Goal: Task Accomplishment & Management: Use online tool/utility

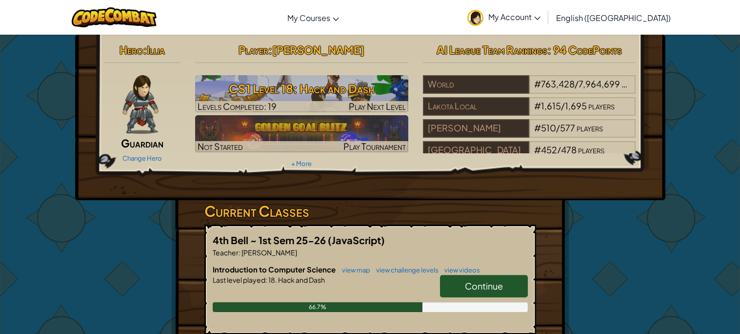
click at [470, 287] on span "Continue" at bounding box center [484, 285] width 38 height 11
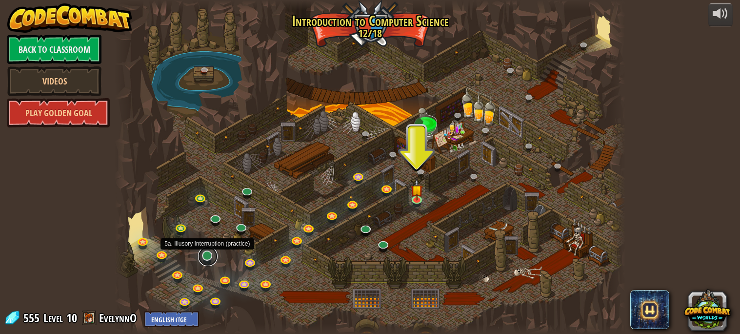
click at [210, 253] on link at bounding box center [208, 256] width 20 height 20
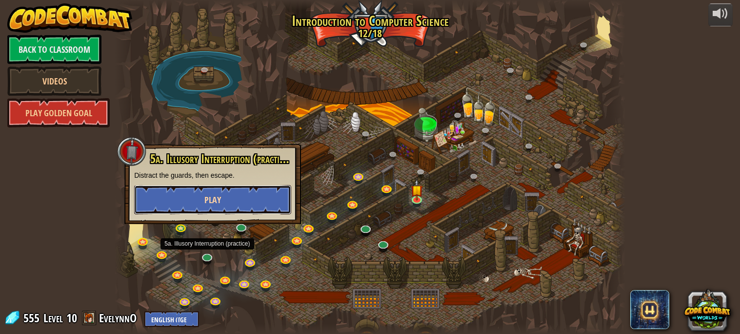
click at [228, 207] on button "Play" at bounding box center [212, 199] width 157 height 29
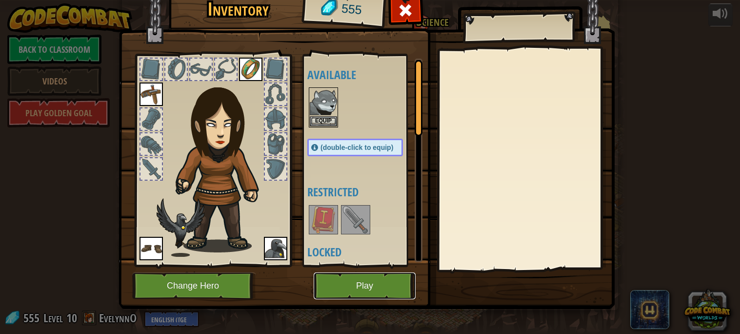
click at [334, 273] on button "Play" at bounding box center [365, 285] width 102 height 27
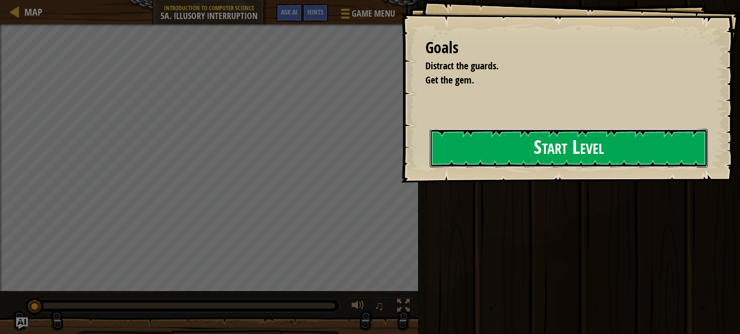
click at [454, 148] on button "Start Level" at bounding box center [569, 148] width 278 height 39
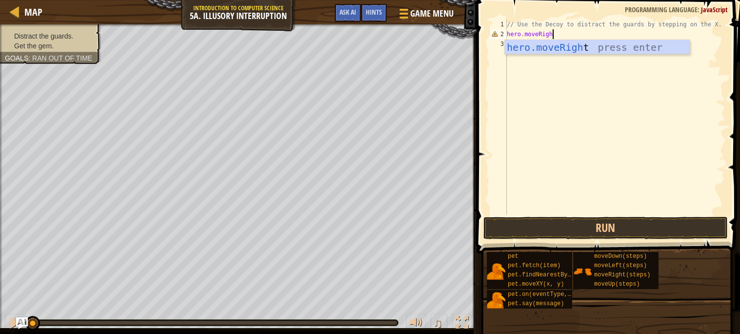
scroll to position [4, 3]
type textarea "hero.moveRight"
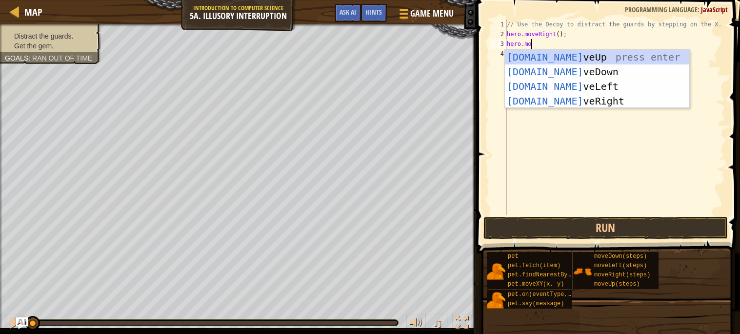
scroll to position [4, 1]
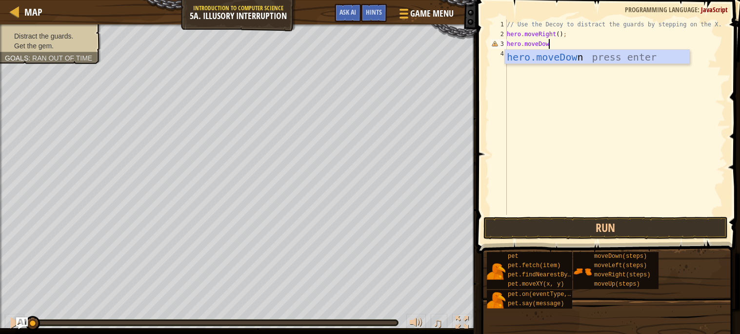
type textarea "hero.moveDown"
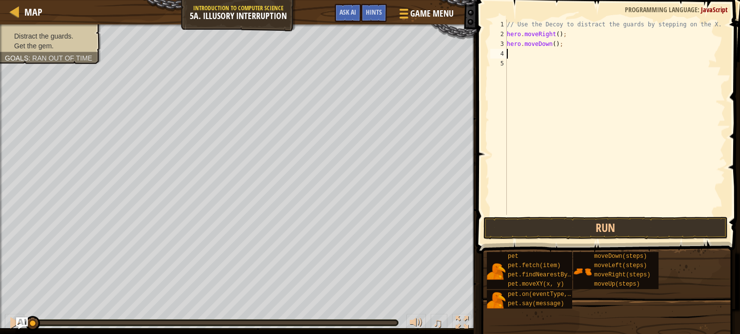
scroll to position [4, 0]
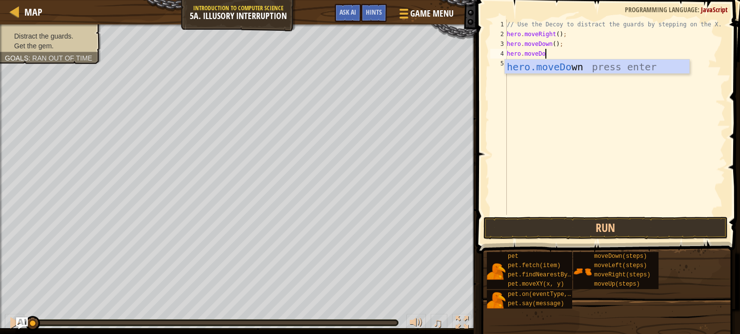
type textarea "hero.moveDown"
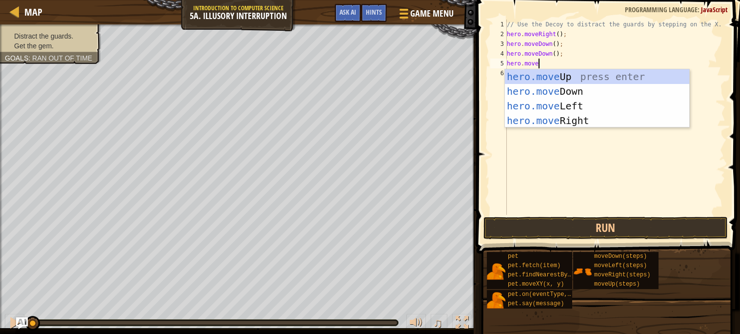
type textarea "hero.moveUp"
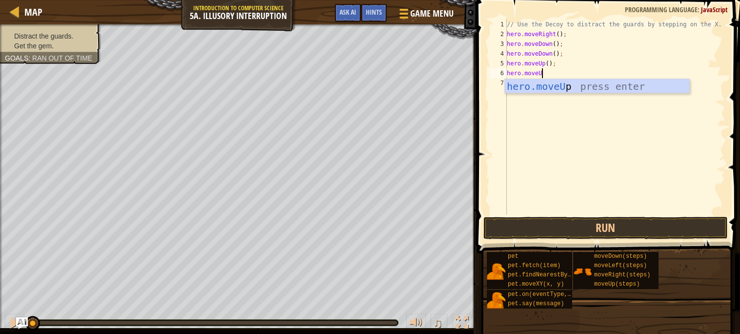
type textarea "hero.moveUp"
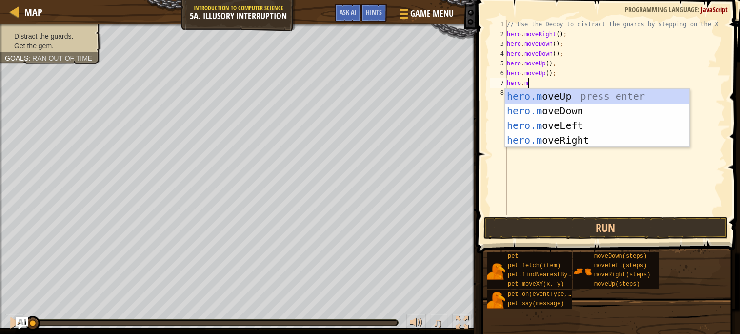
scroll to position [4, 1]
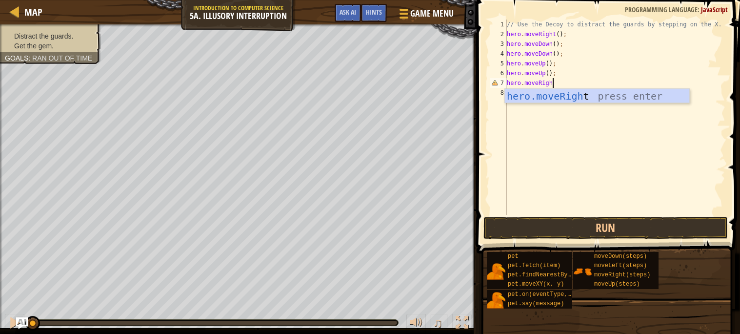
type textarea "hero.moveRight"
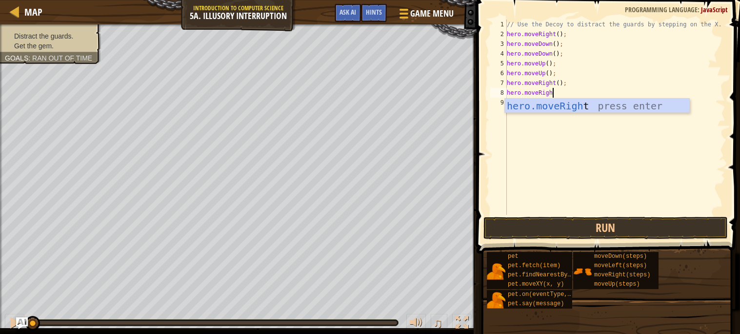
scroll to position [4, 3]
type textarea "hero.moveRight"
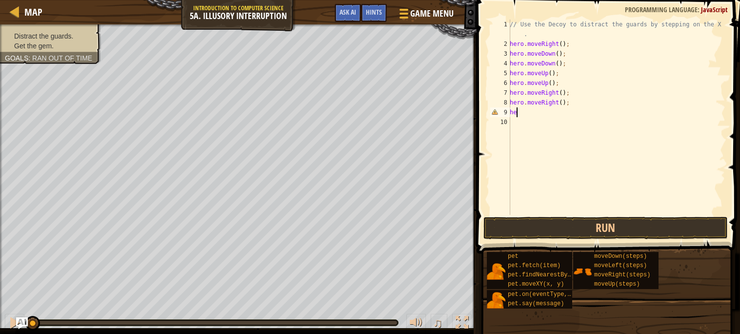
scroll to position [4, 0]
type textarea "h"
click at [593, 238] on button "Run" at bounding box center [605, 228] width 244 height 22
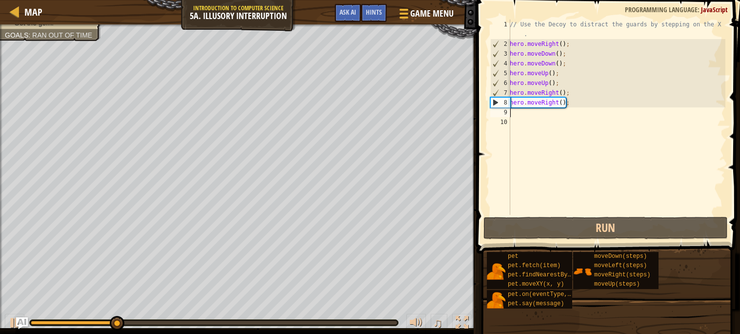
click at [548, 114] on div "// Use the Decoy to distract the guards by stepping on the X . hero . moveRight…" at bounding box center [617, 132] width 218 height 224
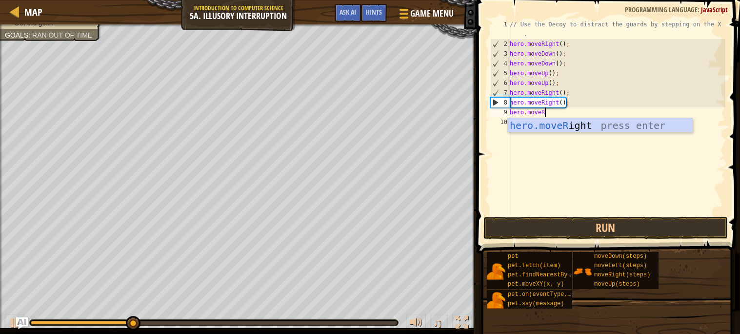
scroll to position [4, 3]
type textarea "hero.moveRight"
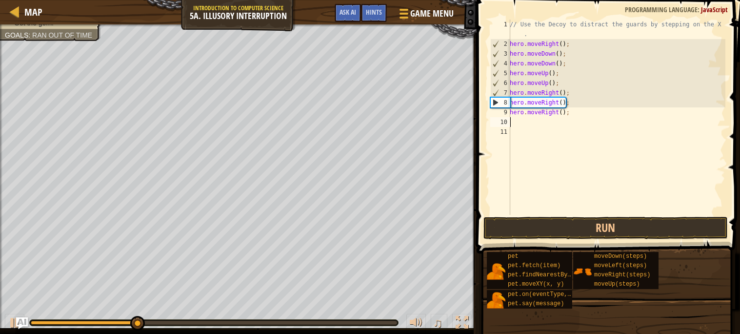
scroll to position [4, 0]
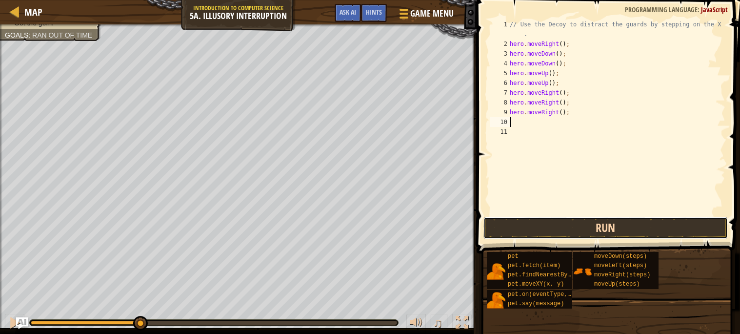
click at [572, 221] on button "Run" at bounding box center [605, 228] width 244 height 22
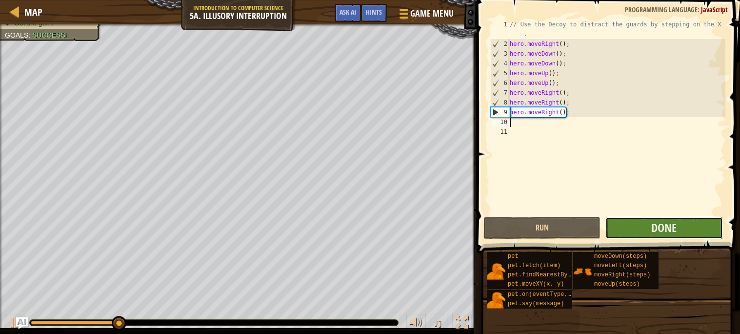
click at [633, 230] on button "Done" at bounding box center [663, 228] width 117 height 22
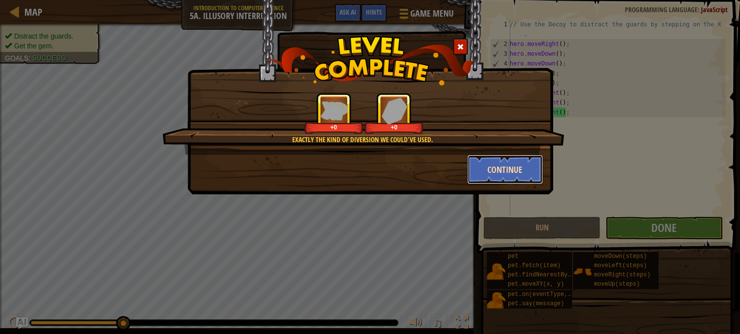
click at [485, 160] on button "Continue" at bounding box center [505, 169] width 76 height 29
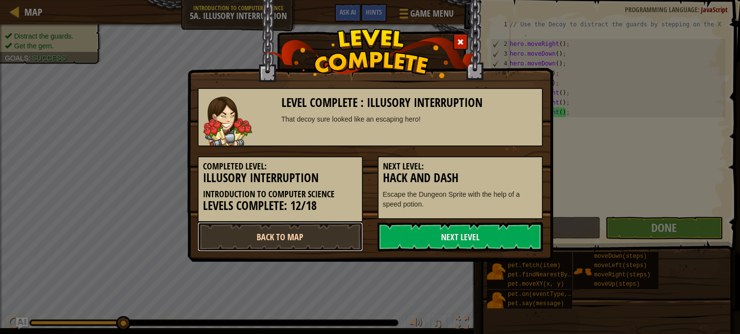
click at [280, 245] on link "Back to Map" at bounding box center [280, 236] width 165 height 29
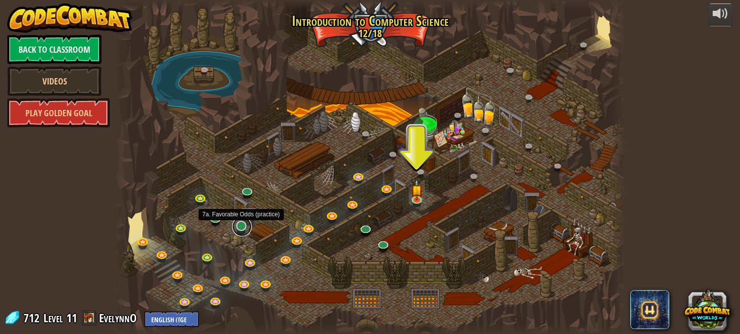
click at [244, 229] on link at bounding box center [242, 227] width 20 height 20
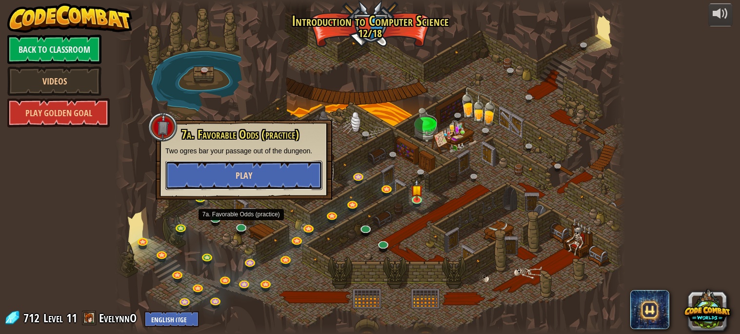
click at [297, 175] on button "Play" at bounding box center [243, 174] width 157 height 29
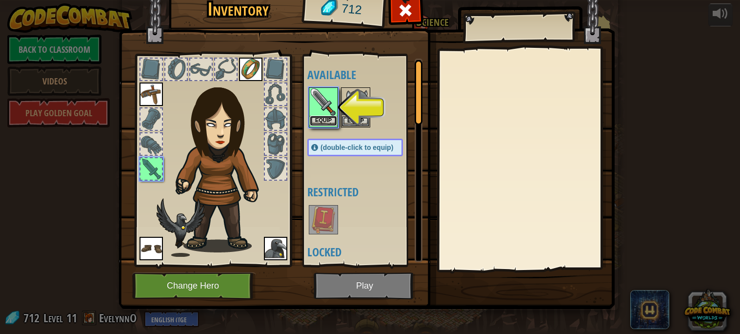
click at [319, 121] on button "Equip" at bounding box center [323, 121] width 27 height 10
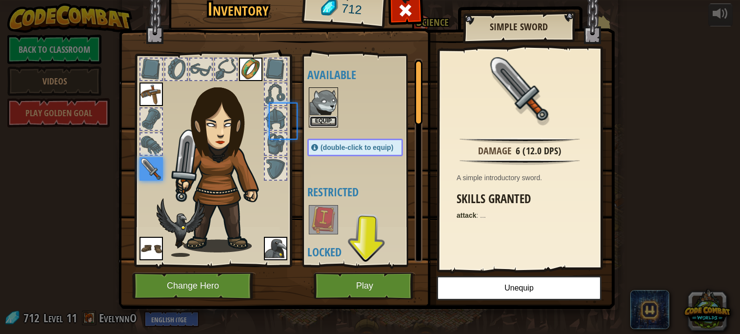
click at [319, 121] on button "Equip" at bounding box center [323, 121] width 27 height 10
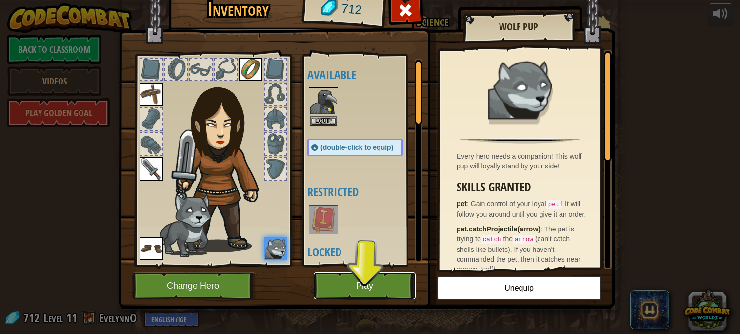
click at [353, 282] on button "Play" at bounding box center [365, 285] width 102 height 27
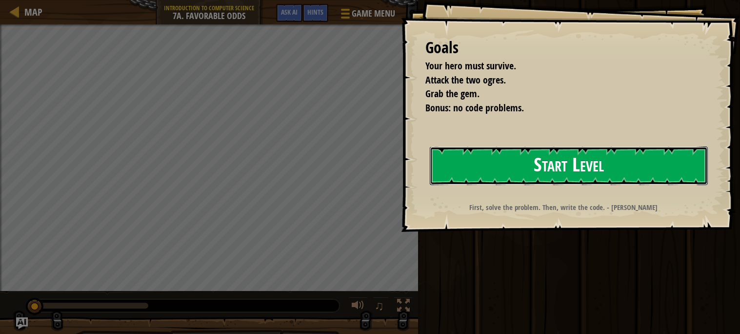
click at [574, 156] on button "Start Level" at bounding box center [569, 165] width 278 height 39
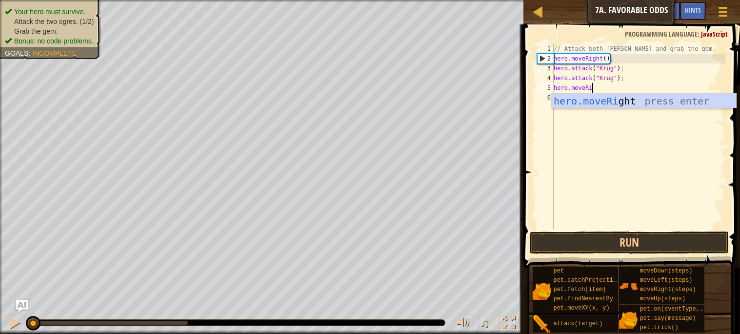
scroll to position [4, 3]
type textarea "hero.moveRight"
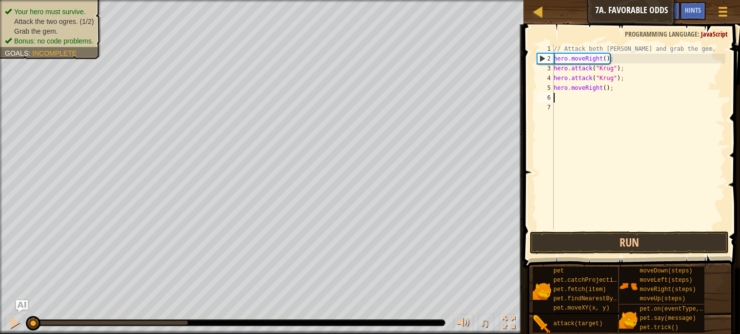
type textarea "e"
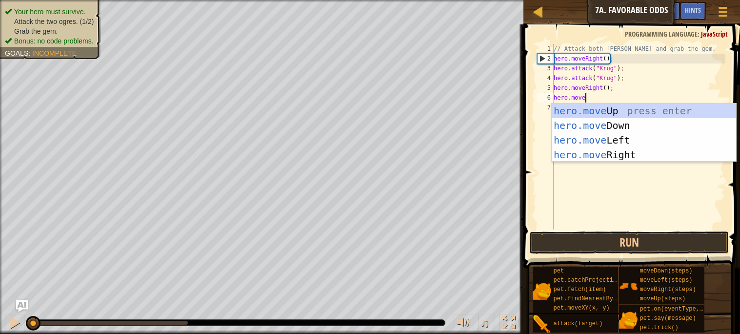
scroll to position [4, 2]
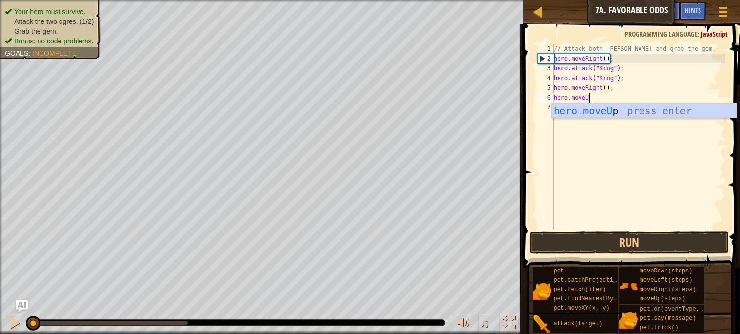
type textarea "hero.moveUp"
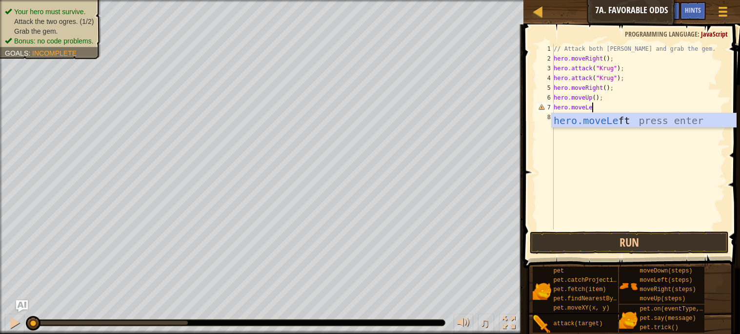
type textarea "hero.moveLeft"
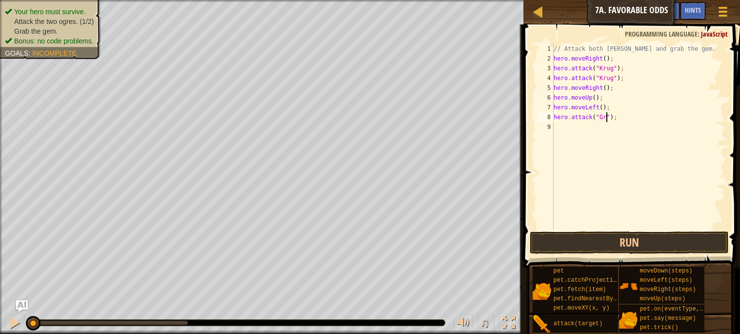
scroll to position [4, 4]
type textarea "hero.attack("Grump");"
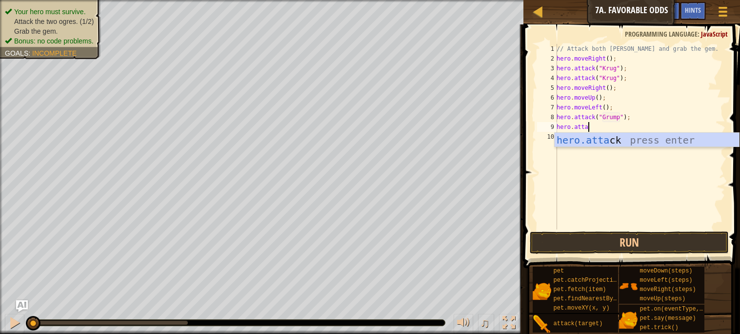
scroll to position [4, 2]
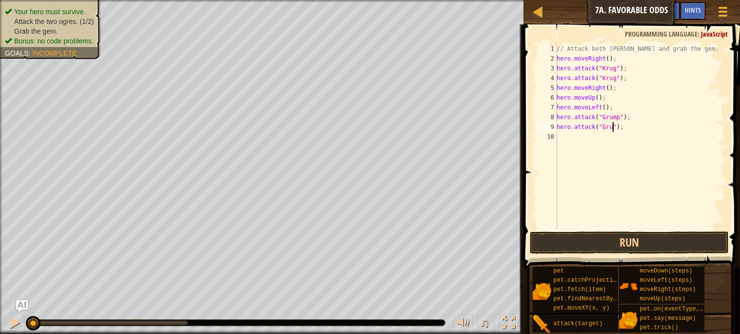
type textarea "hero.attack("Grump");"
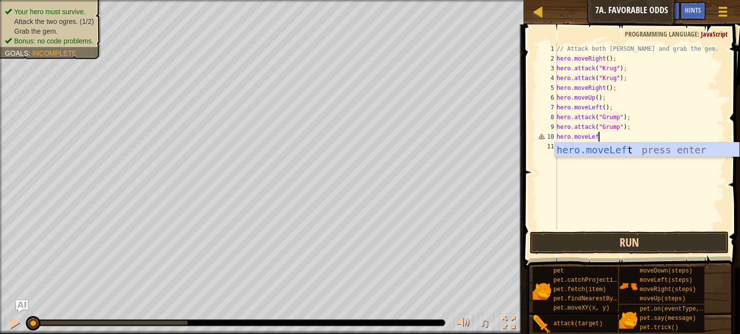
type textarea "hero.moveLeft"
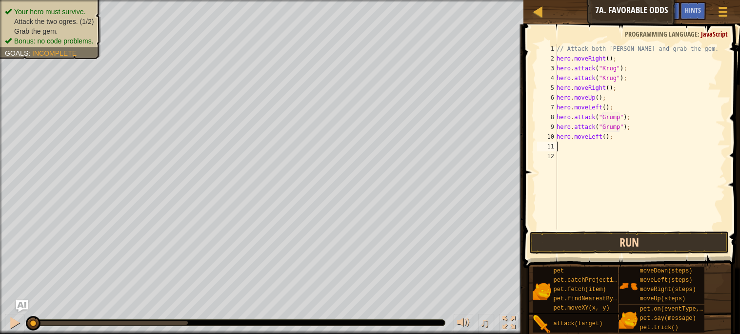
scroll to position [4, 0]
click at [676, 244] on button "Run" at bounding box center [629, 242] width 198 height 22
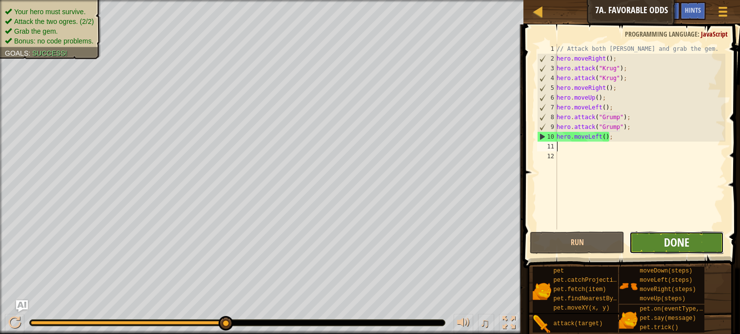
click at [674, 239] on span "Done" at bounding box center [676, 242] width 25 height 16
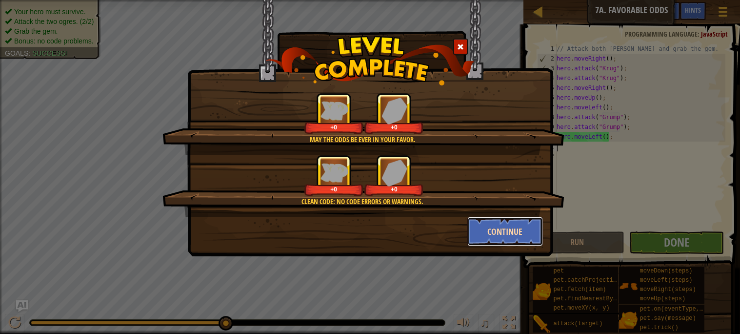
click at [495, 225] on button "Continue" at bounding box center [505, 231] width 76 height 29
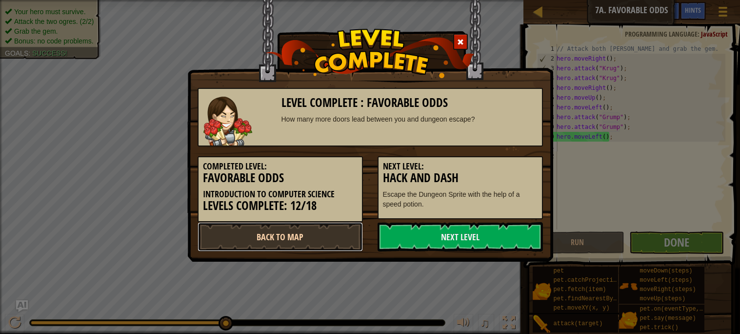
click at [335, 230] on link "Back to Map" at bounding box center [280, 236] width 165 height 29
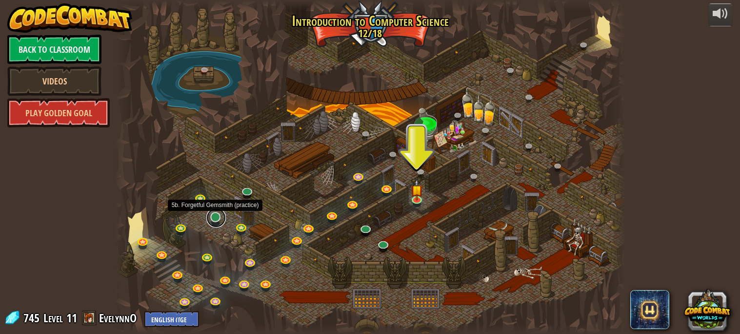
click at [216, 215] on link at bounding box center [216, 218] width 20 height 20
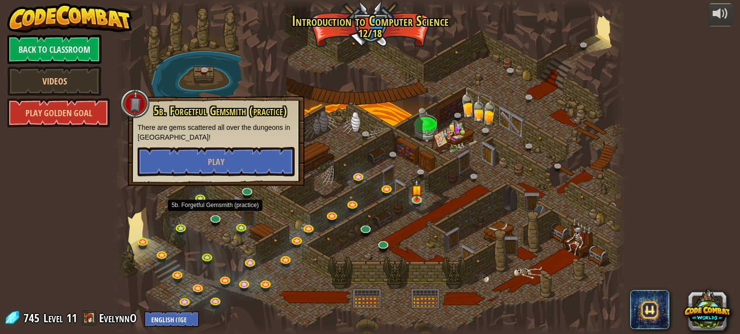
click at [281, 181] on div "5b. Forgetful Gemsmith (practice) There are gems scattered all over the dungeon…" at bounding box center [216, 141] width 177 height 90
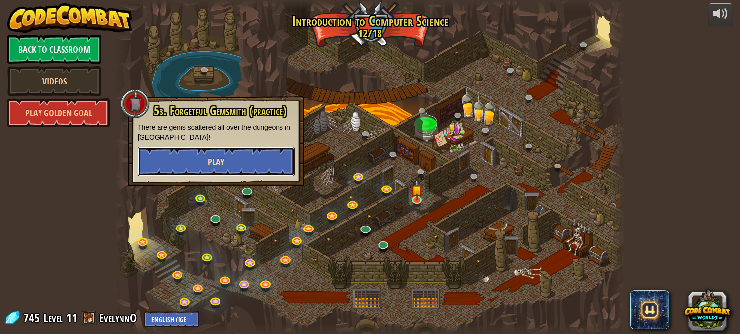
click at [279, 168] on button "Play" at bounding box center [216, 161] width 157 height 29
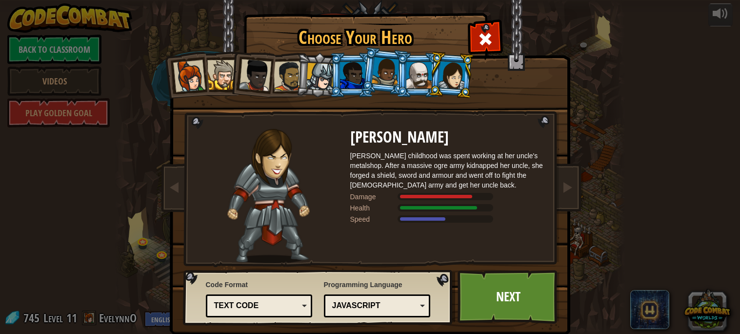
click at [297, 307] on div "Text code" at bounding box center [256, 305] width 84 height 11
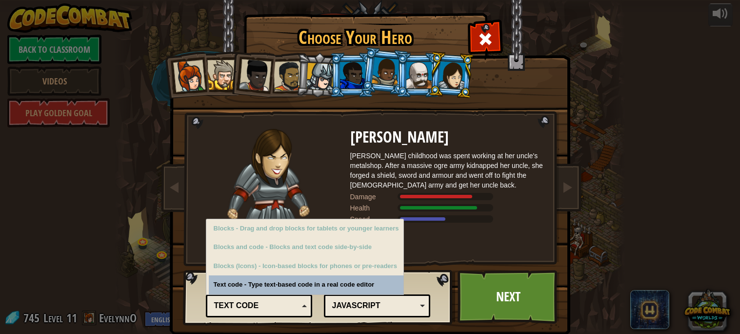
click at [298, 303] on div "Text code" at bounding box center [256, 305] width 84 height 11
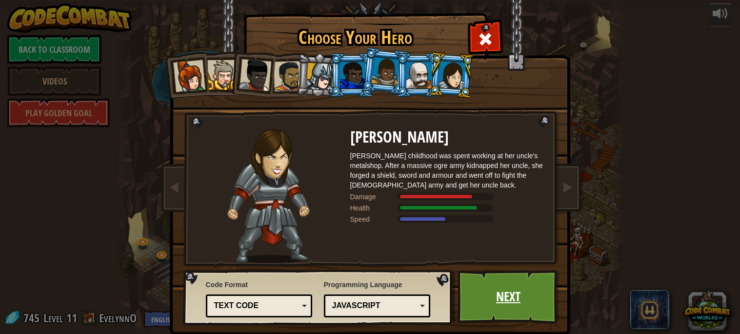
click at [483, 293] on link "Next" at bounding box center [508, 297] width 102 height 54
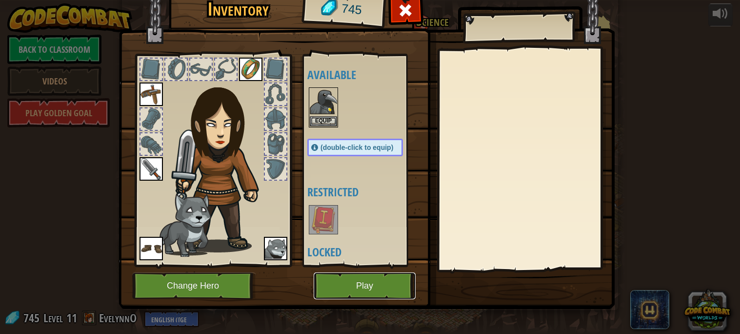
click at [384, 285] on button "Play" at bounding box center [365, 285] width 102 height 27
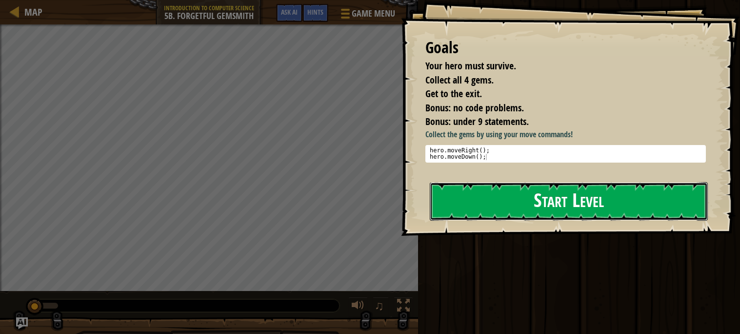
click at [520, 203] on button "Start Level" at bounding box center [569, 201] width 278 height 39
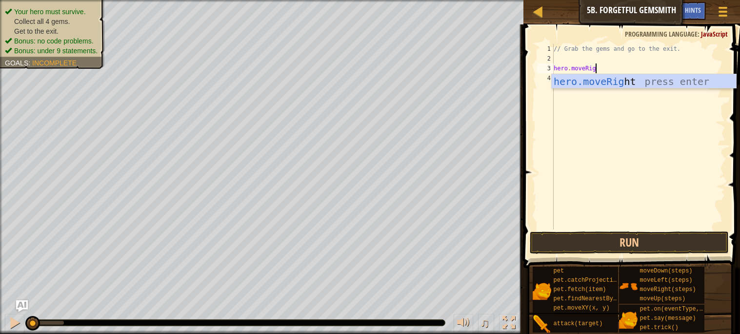
scroll to position [4, 3]
type textarea "hero.moveRight"
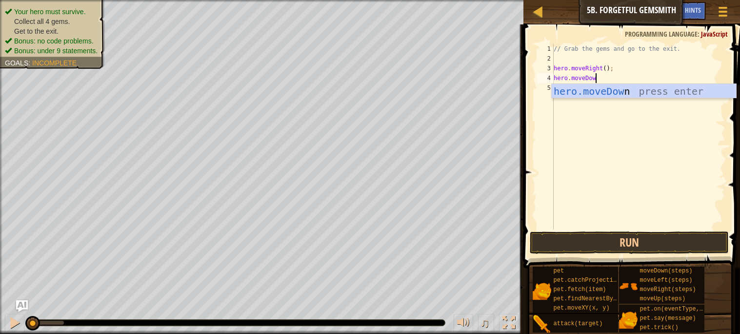
type textarea "hero.moveDown"
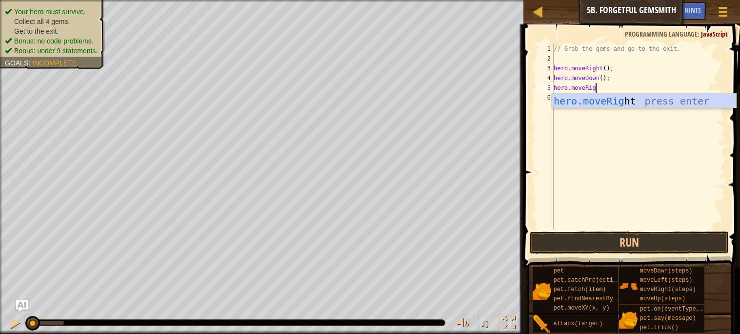
type textarea "hero.moveRight"
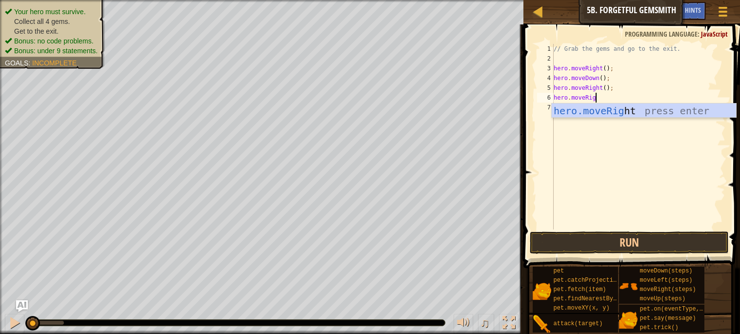
type textarea "hero.moveRight"
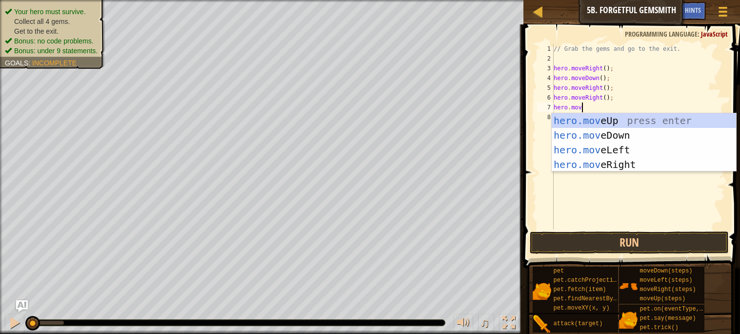
scroll to position [4, 2]
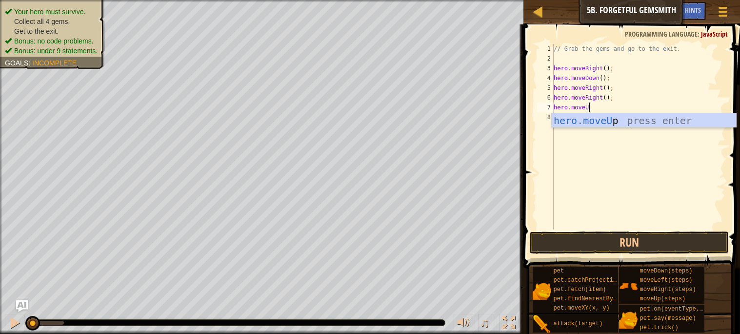
type textarea "hero.moveUp"
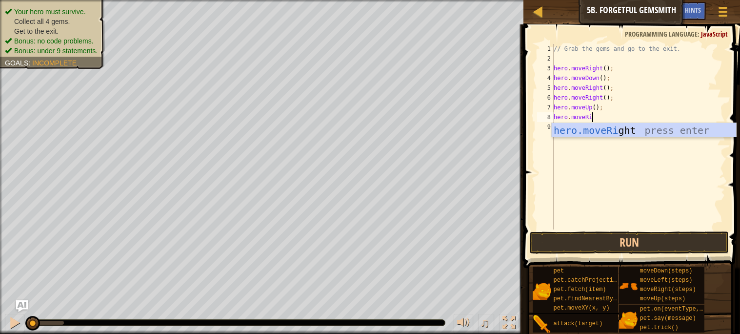
scroll to position [4, 3]
type textarea "hero.moveRight"
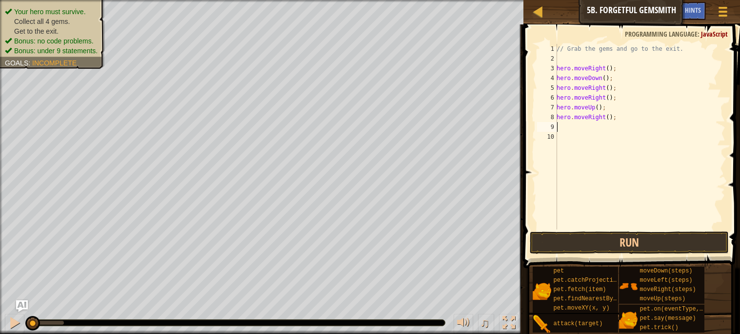
scroll to position [4, 0]
click at [605, 249] on button "Run" at bounding box center [629, 242] width 198 height 22
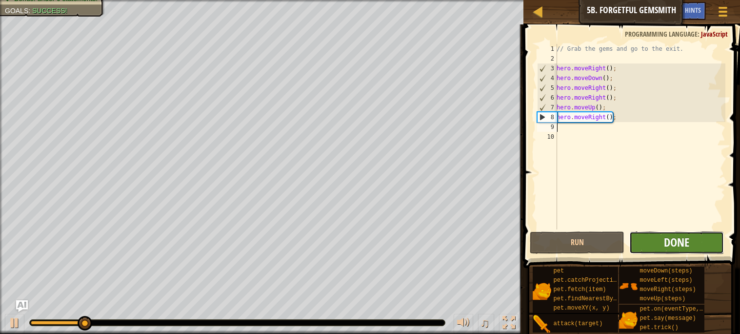
click at [675, 242] on span "Done" at bounding box center [676, 242] width 25 height 16
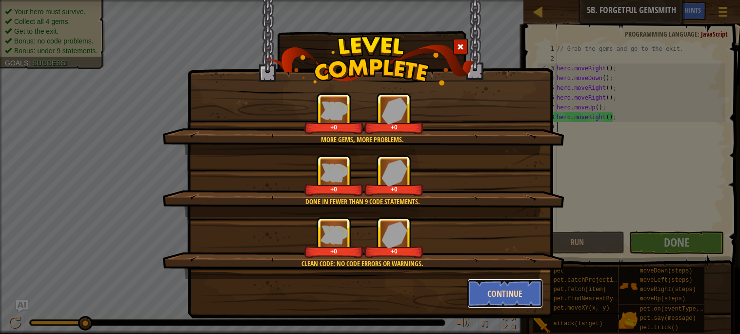
click at [506, 291] on button "Continue" at bounding box center [505, 292] width 76 height 29
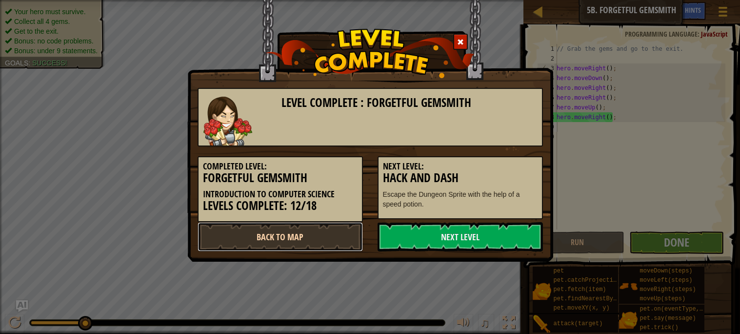
click at [307, 232] on link "Back to Map" at bounding box center [280, 236] width 165 height 29
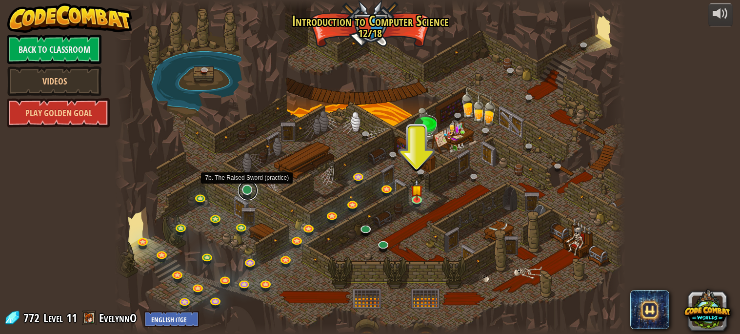
click at [249, 191] on link at bounding box center [248, 190] width 20 height 20
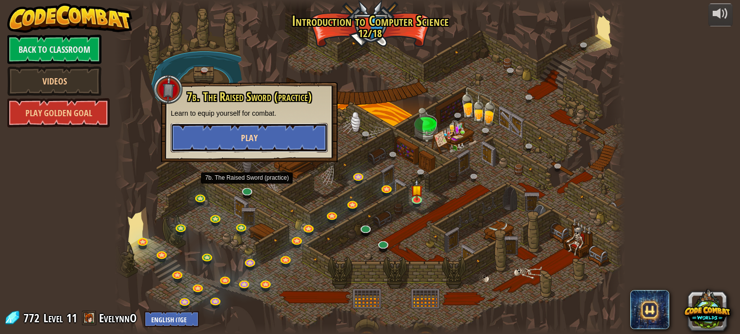
click at [299, 142] on button "Play" at bounding box center [249, 137] width 157 height 29
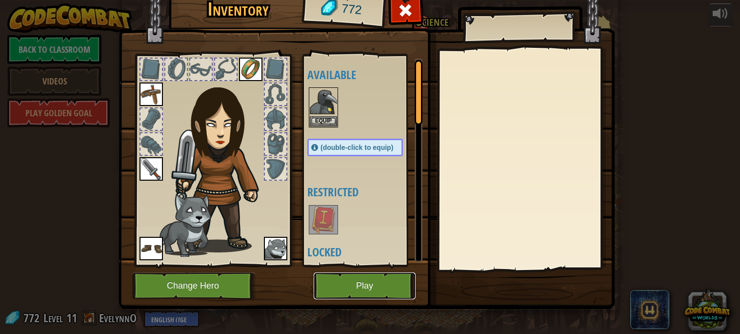
click at [379, 279] on button "Play" at bounding box center [365, 285] width 102 height 27
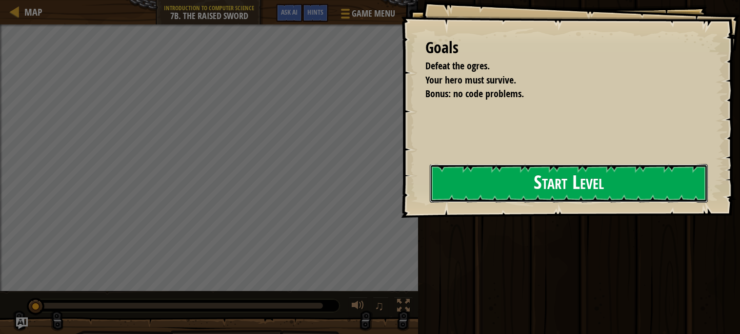
click at [523, 182] on button "Start Level" at bounding box center [569, 183] width 278 height 39
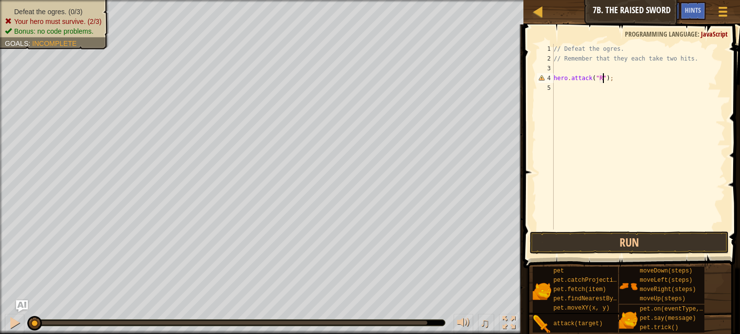
scroll to position [4, 4]
type textarea "hero.attack("Rig");"
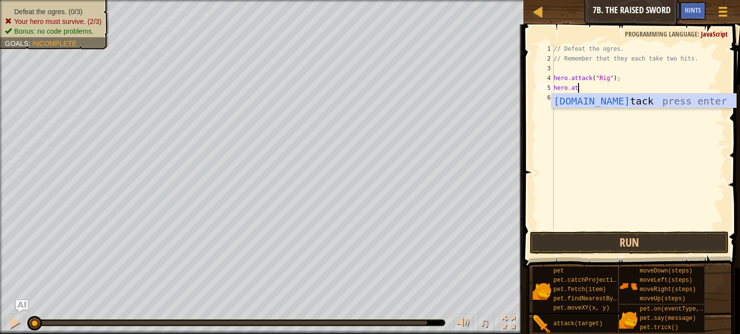
scroll to position [4, 2]
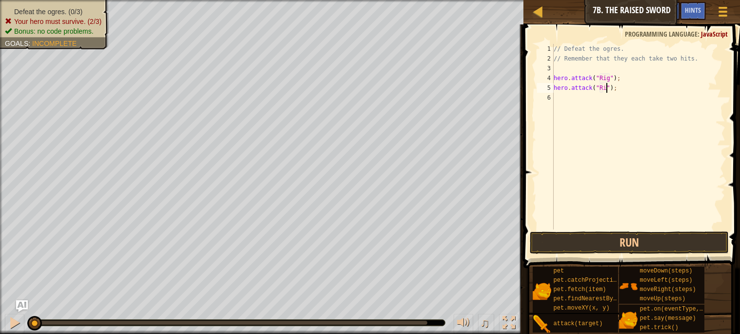
type textarea "hero.attack("Rig");"
type textarea "hero.attack("Gurt");"
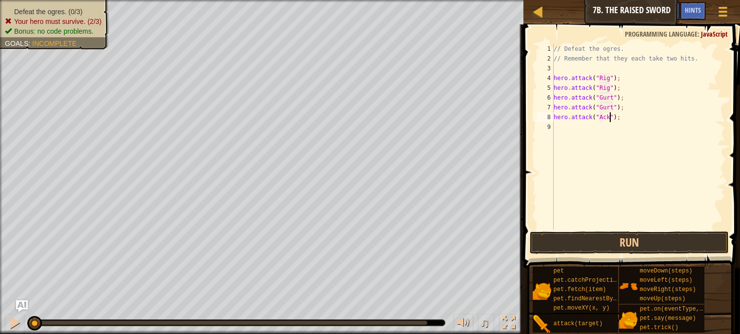
type textarea "hero.attack("Ack");"
click at [602, 241] on button "Run" at bounding box center [629, 242] width 198 height 22
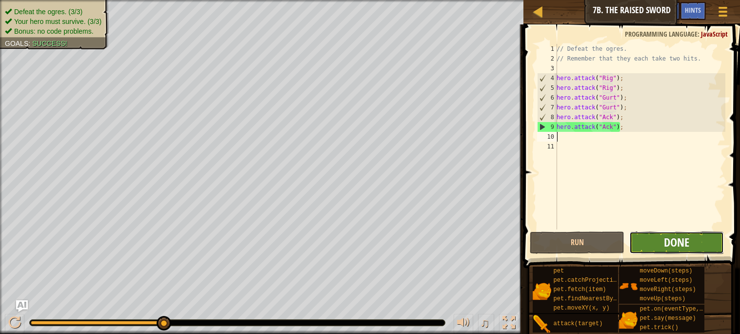
click at [665, 234] on span "Done" at bounding box center [676, 242] width 25 height 16
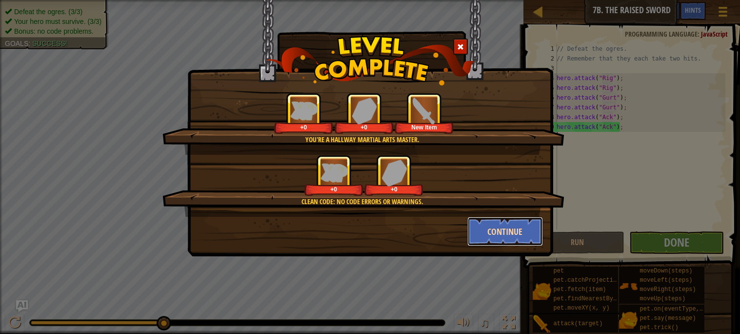
click at [482, 240] on button "Continue" at bounding box center [505, 231] width 76 height 29
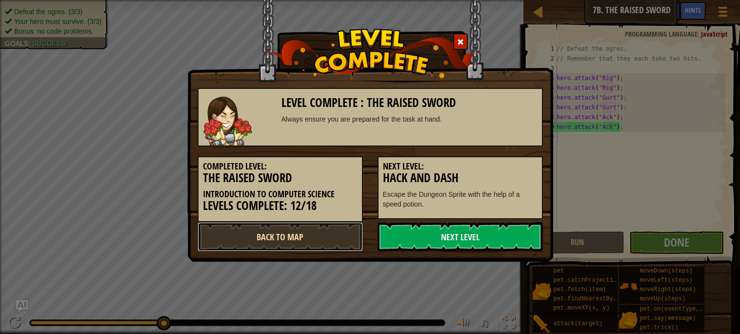
click at [254, 238] on link "Back to Map" at bounding box center [280, 236] width 165 height 29
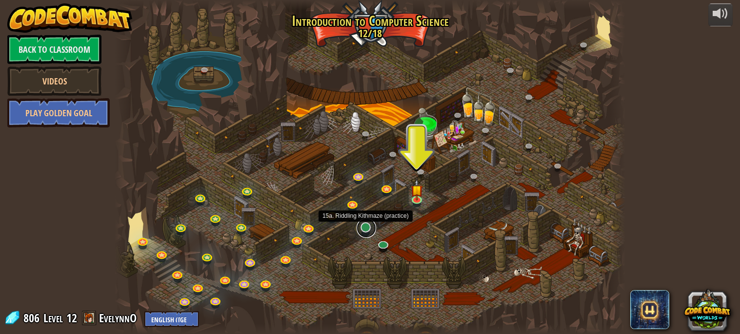
click at [363, 231] on link at bounding box center [366, 228] width 20 height 20
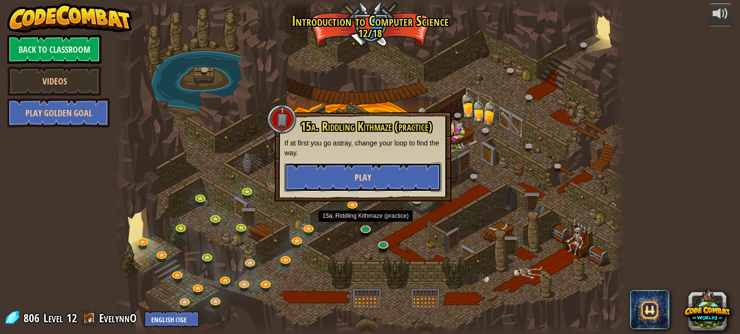
click at [406, 189] on button "Play" at bounding box center [362, 176] width 157 height 29
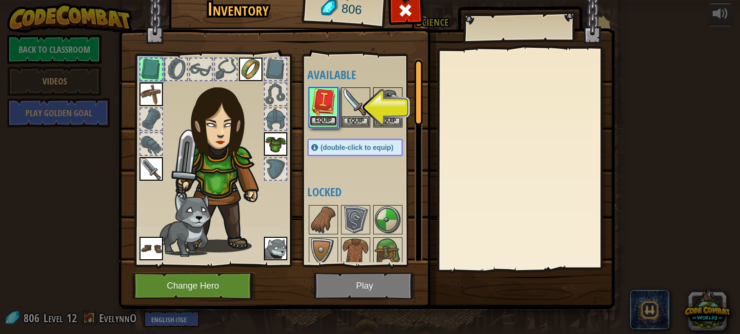
click at [321, 119] on button "Equip" at bounding box center [323, 121] width 27 height 10
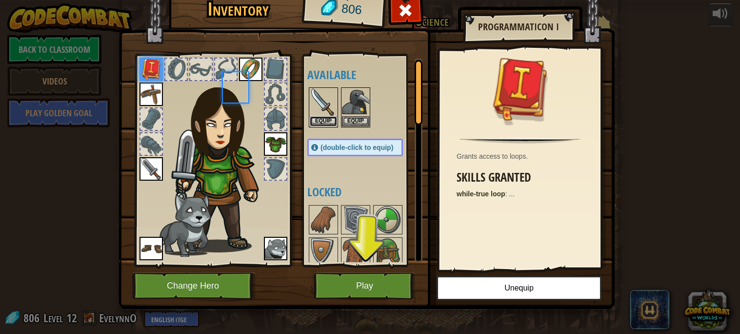
click at [321, 119] on button "Equip" at bounding box center [323, 121] width 27 height 10
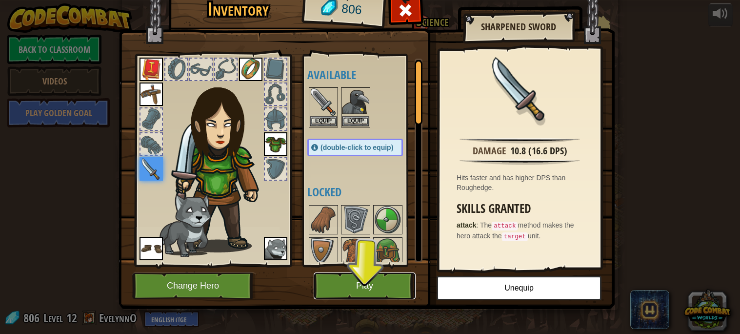
click at [365, 277] on button "Play" at bounding box center [365, 285] width 102 height 27
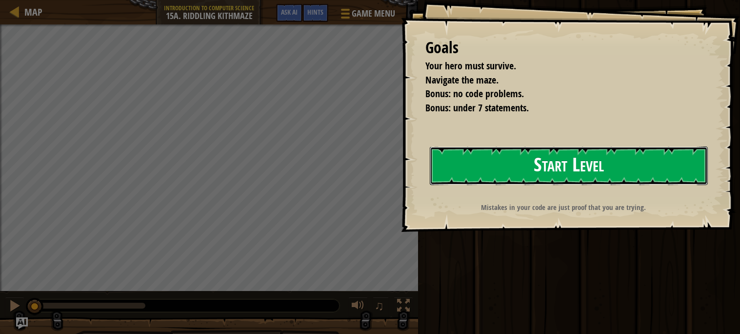
click at [481, 167] on button "Start Level" at bounding box center [569, 165] width 278 height 39
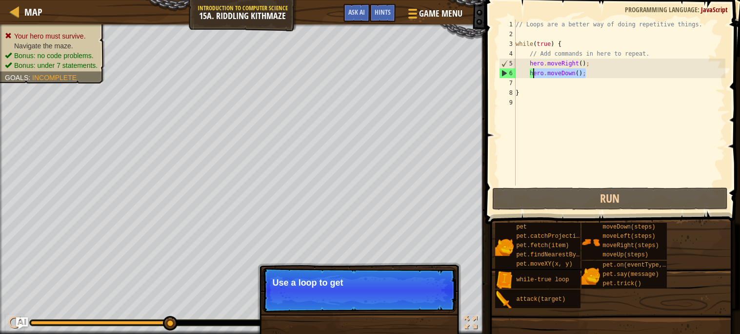
drag, startPoint x: 585, startPoint y: 73, endPoint x: 531, endPoint y: 73, distance: 54.6
click at [531, 73] on div "// Loops are a better way of doing repetitive things. while ( true ) { // Add c…" at bounding box center [620, 112] width 212 height 185
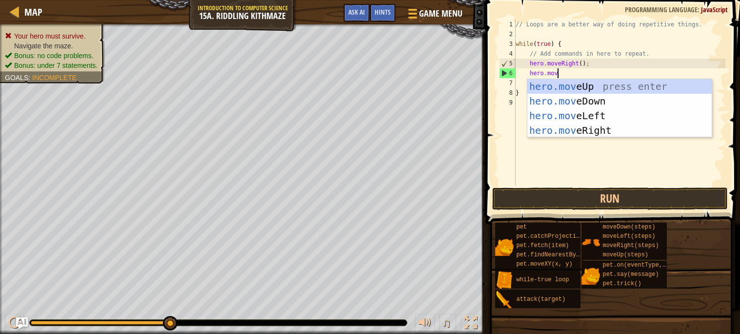
scroll to position [4, 3]
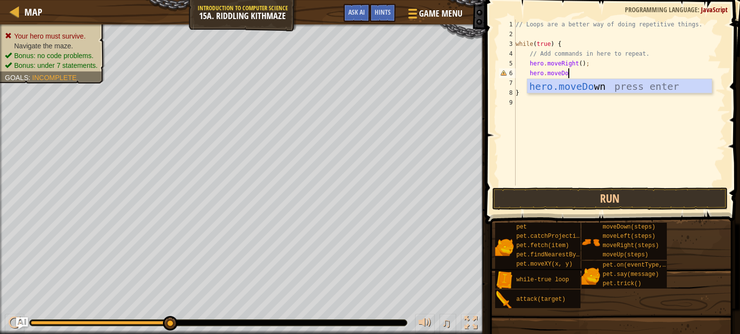
type textarea "hero.moveDown"
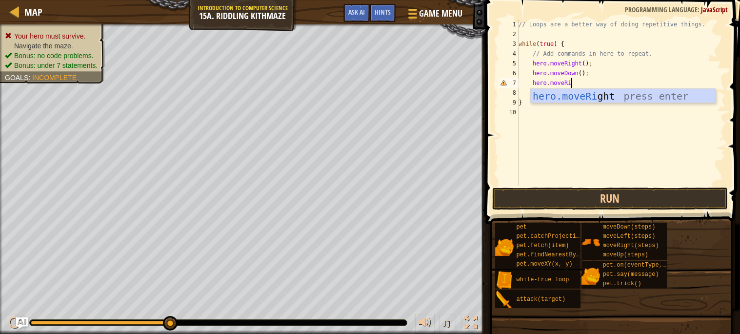
scroll to position [4, 4]
type textarea "hero.moveRight"
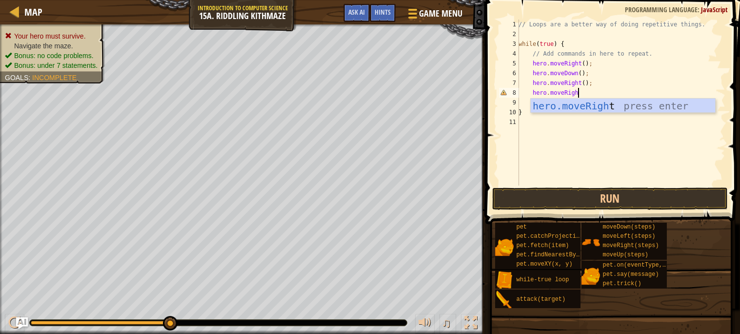
type textarea "hero.moveRight"
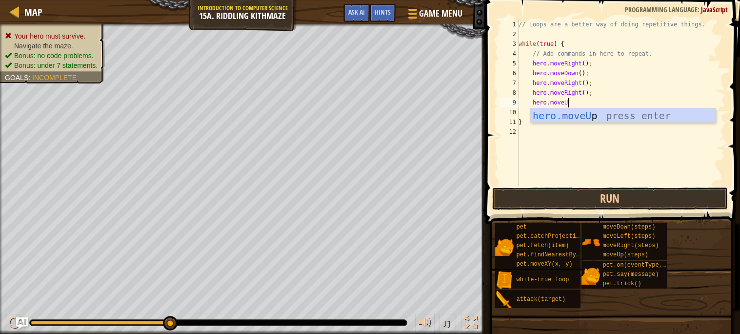
type textarea "hero.moveUp"
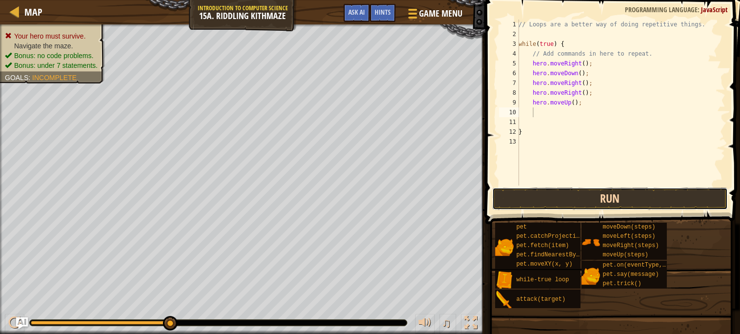
click at [628, 195] on button "Run" at bounding box center [610, 198] width 236 height 22
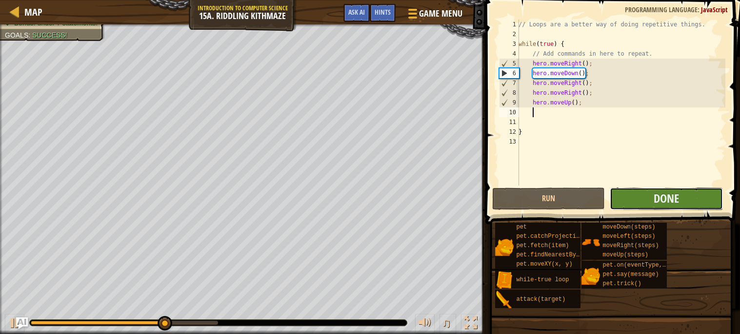
click at [637, 199] on button "Done" at bounding box center [666, 198] width 113 height 22
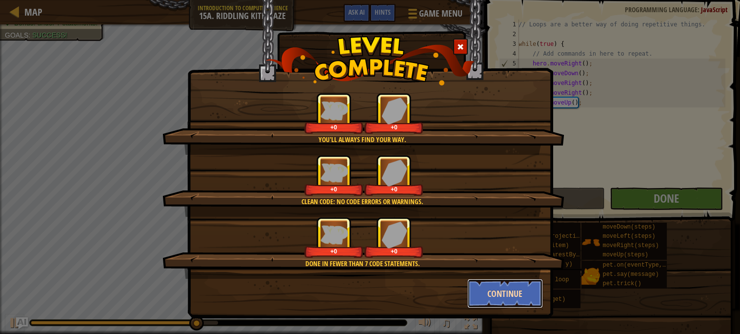
click at [506, 285] on button "Continue" at bounding box center [505, 292] width 76 height 29
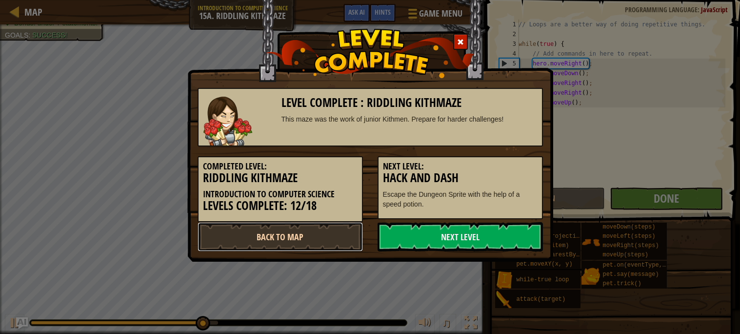
click at [274, 226] on link "Back to Map" at bounding box center [280, 236] width 165 height 29
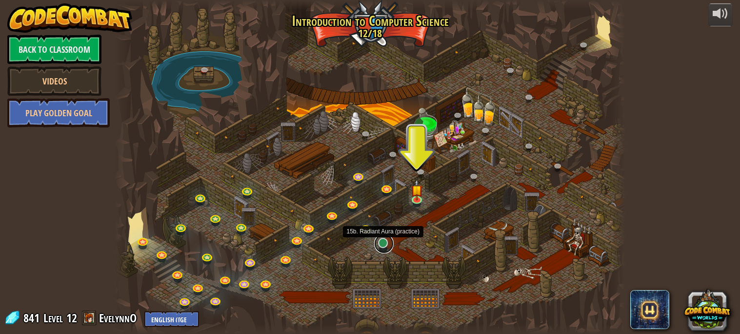
click at [380, 245] on link at bounding box center [384, 244] width 20 height 20
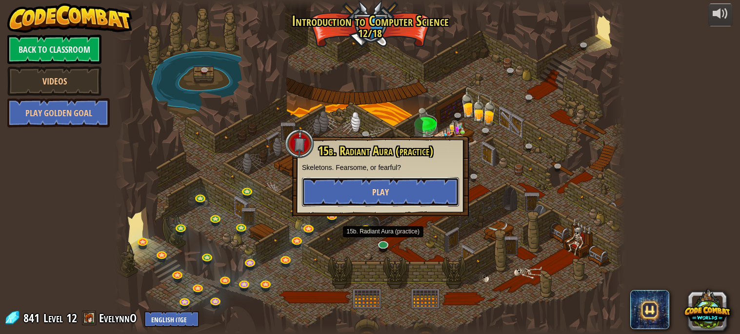
click at [400, 190] on button "Play" at bounding box center [380, 191] width 157 height 29
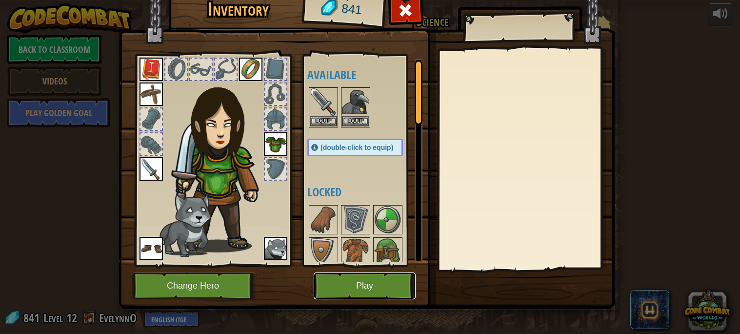
click at [391, 288] on button "Play" at bounding box center [365, 285] width 102 height 27
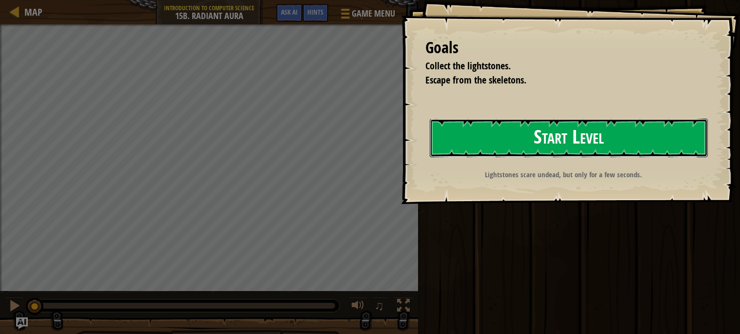
click at [475, 143] on button "Start Level" at bounding box center [569, 138] width 278 height 39
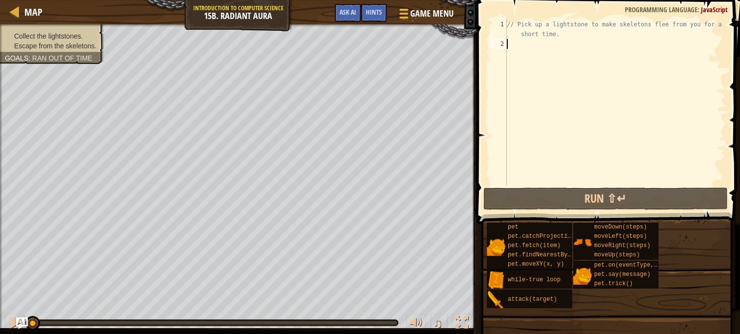
scroll to position [4, 0]
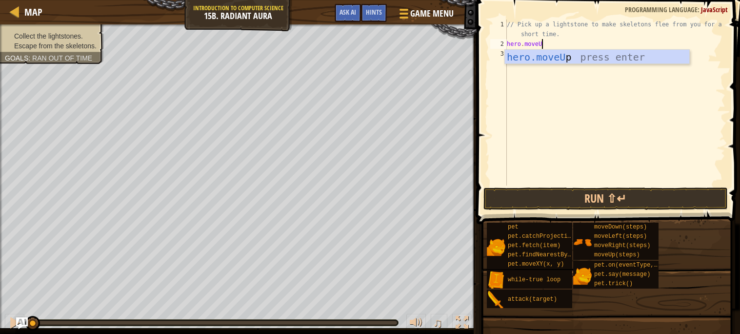
type textarea "hero.moveUp"
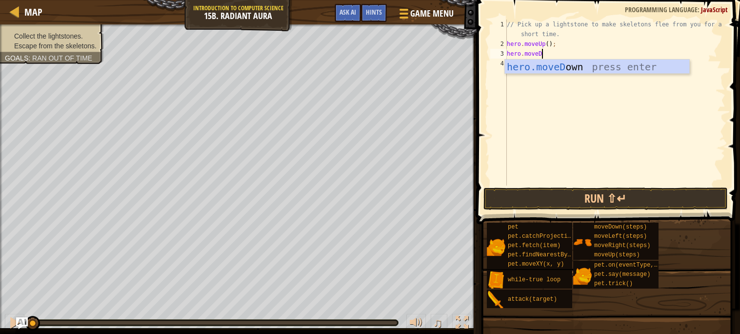
scroll to position [4, 2]
type textarea "hero.moveDown"
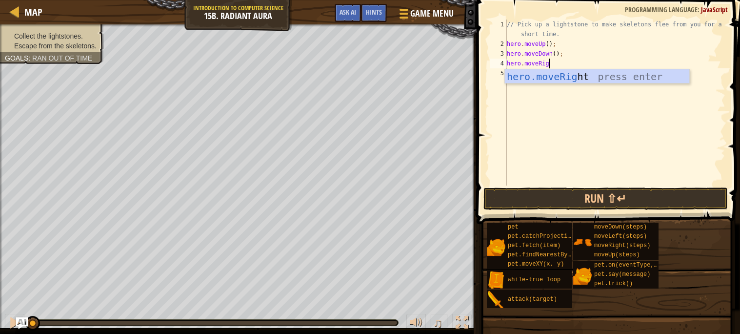
scroll to position [4, 3]
type textarea "hero.moveRight"
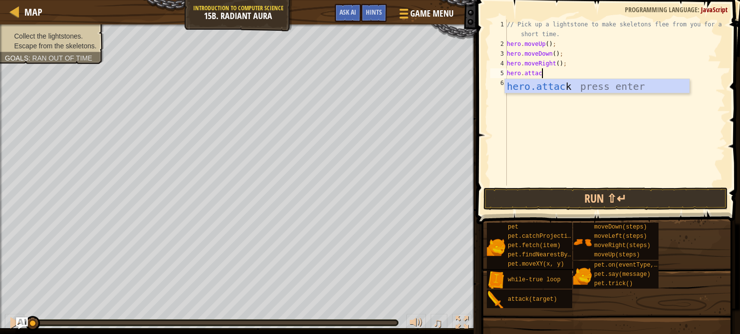
scroll to position [4, 2]
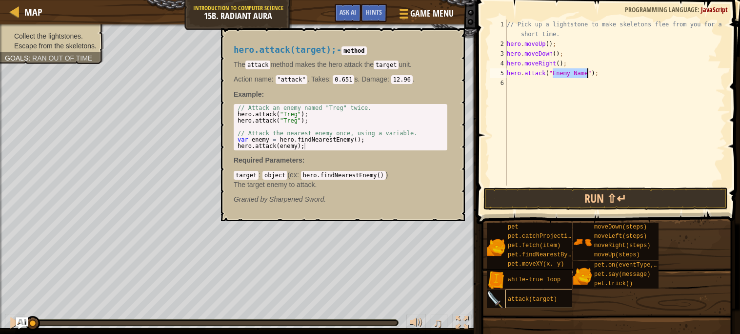
click at [542, 301] on span "attack(target)" at bounding box center [532, 299] width 49 height 7
drag, startPoint x: 599, startPoint y: 73, endPoint x: 509, endPoint y: 75, distance: 90.2
click at [509, 75] on div "// Pick up a lightstone to make skeletons flee from you for a short time. hero …" at bounding box center [615, 117] width 220 height 195
click at [509, 75] on div "// Pick up a lightstone to make skeletons flee from you for a short time. hero …" at bounding box center [615, 103] width 220 height 166
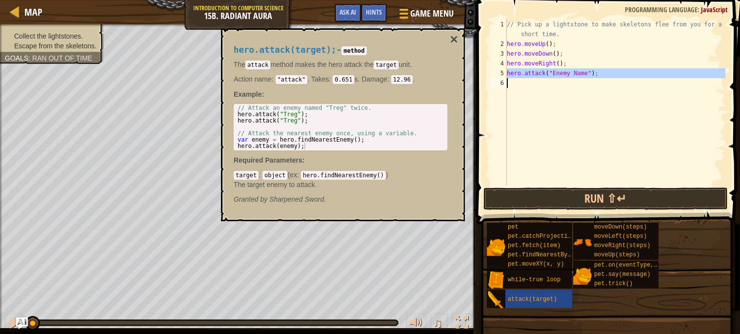
drag, startPoint x: 506, startPoint y: 74, endPoint x: 614, endPoint y: 83, distance: 107.7
click at [614, 83] on div "hero.attack("Enemy Name"); 1 2 3 4 5 6 // Pick up a lightstone to make skeleton…" at bounding box center [606, 103] width 237 height 166
type textarea "hero.attack("Enemy Name");"
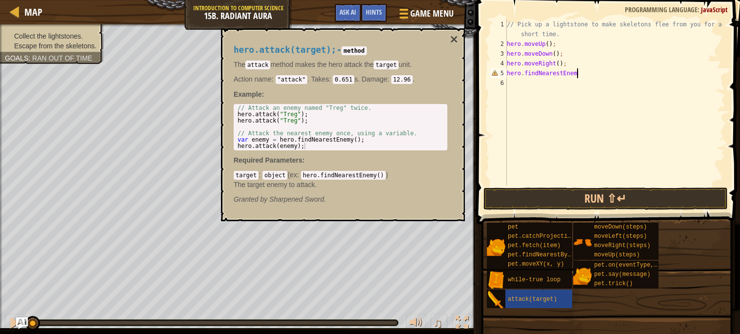
type textarea "hero.findNearestEnemy"
type textarea "hero.findNearestEnemy();"
click at [612, 202] on button "Run ⇧↵" at bounding box center [605, 198] width 244 height 22
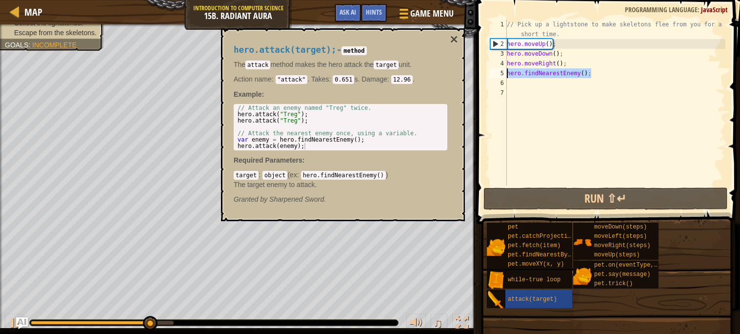
drag, startPoint x: 594, startPoint y: 75, endPoint x: 508, endPoint y: 72, distance: 86.4
click at [508, 72] on div "// Pick up a lightstone to make skeletons flee from you for a short time. hero …" at bounding box center [615, 117] width 220 height 195
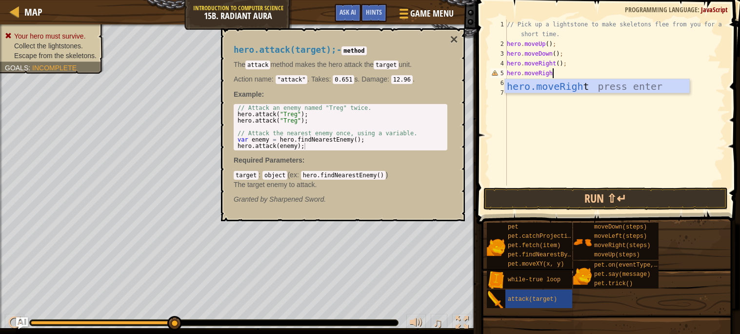
scroll to position [4, 3]
type textarea "hero.moveRight"
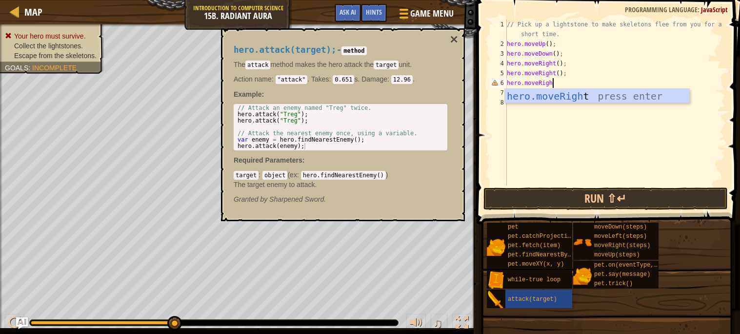
type textarea "hero.moveRight"
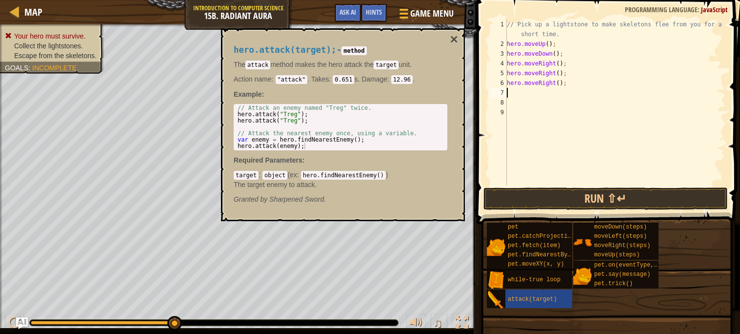
scroll to position [4, 0]
click at [451, 37] on button "×" at bounding box center [454, 40] width 8 height 14
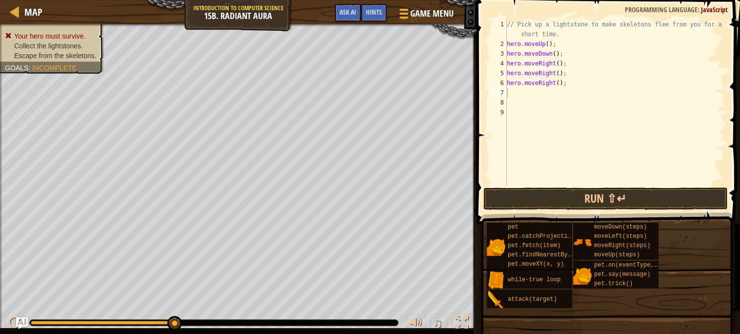
type textarea "hero.moveRight();"
click at [569, 81] on div "// Pick up a lightstone to make skeletons flee from you for a short time. hero …" at bounding box center [615, 117] width 220 height 195
click at [569, 74] on div "// Pick up a lightstone to make skeletons flee from you for a short time. hero …" at bounding box center [615, 117] width 220 height 195
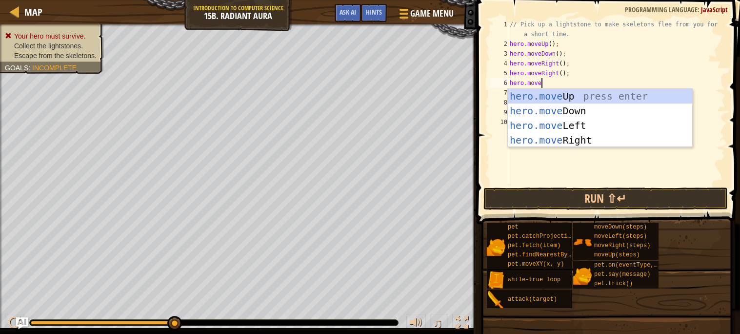
scroll to position [4, 2]
type textarea "hero.moveUp"
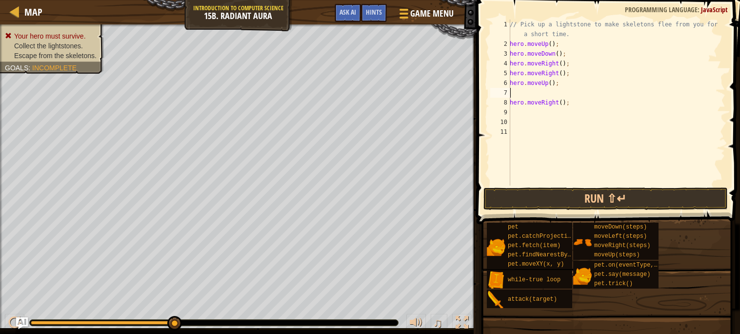
scroll to position [4, 0]
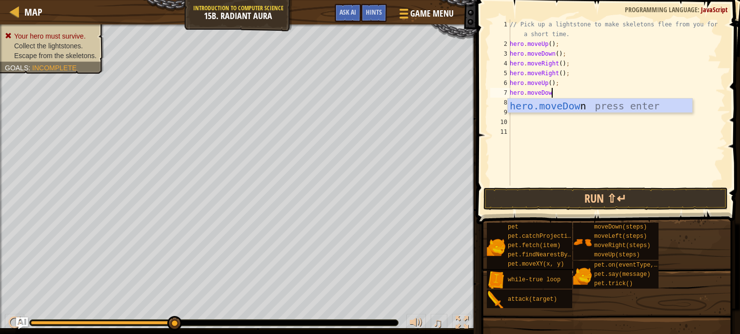
type textarea "hero.moveDown"
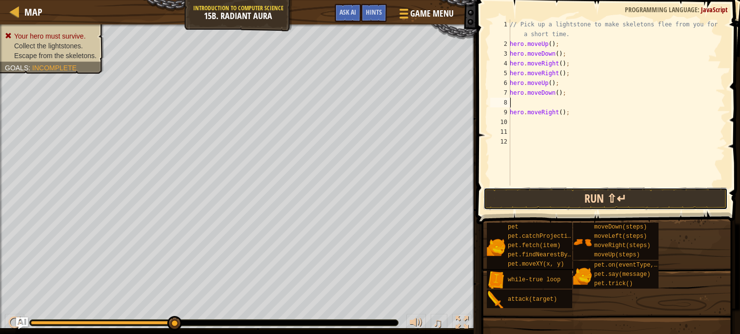
click at [618, 195] on button "Run ⇧↵" at bounding box center [605, 198] width 244 height 22
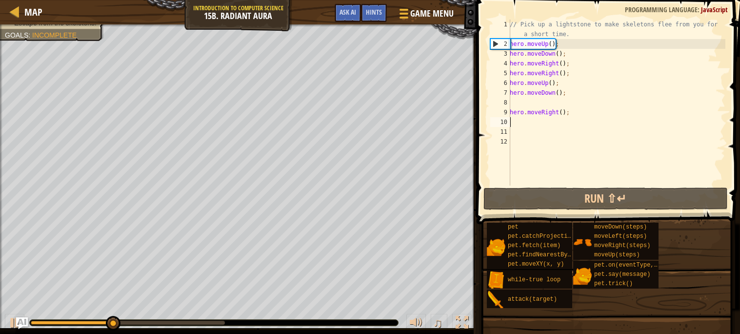
click at [566, 125] on div "// Pick up a lightstone to make skeletons flee from you for a short time. hero …" at bounding box center [617, 117] width 218 height 195
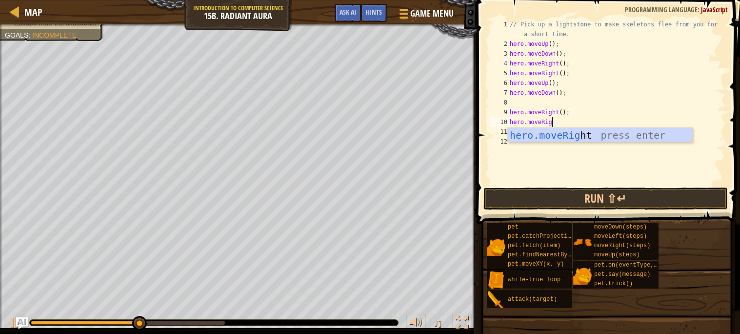
scroll to position [4, 3]
type textarea "hero.moveRight"
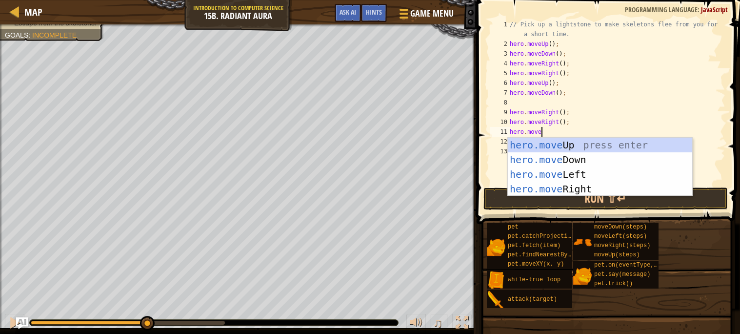
scroll to position [4, 2]
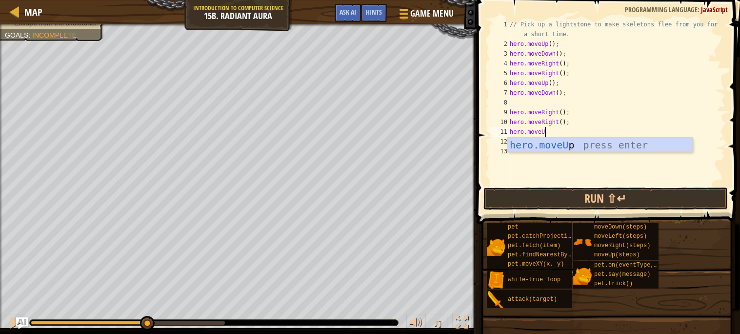
type textarea "hero.moveUp"
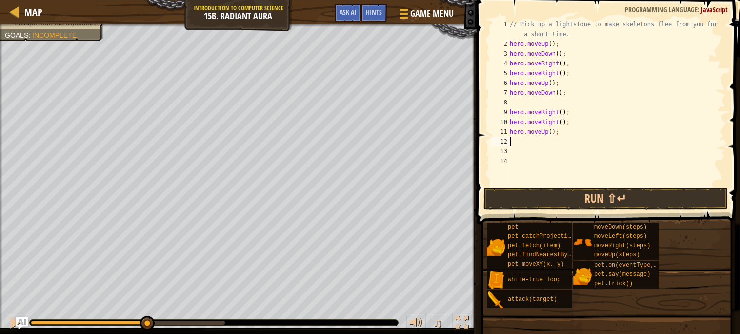
scroll to position [4, 0]
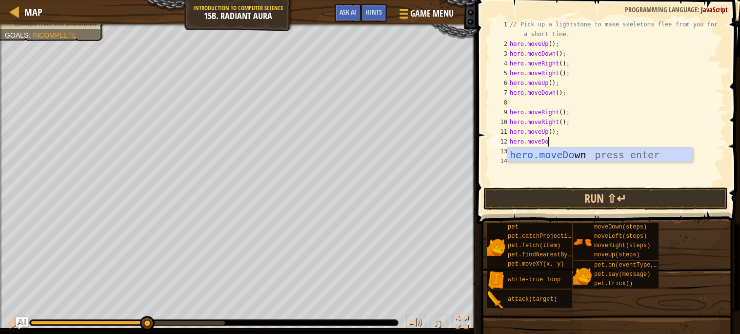
type textarea "hero.moveDown"
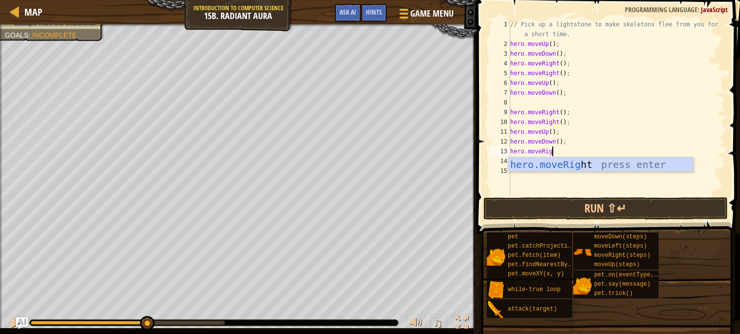
scroll to position [4, 3]
type textarea "hero.moveRight"
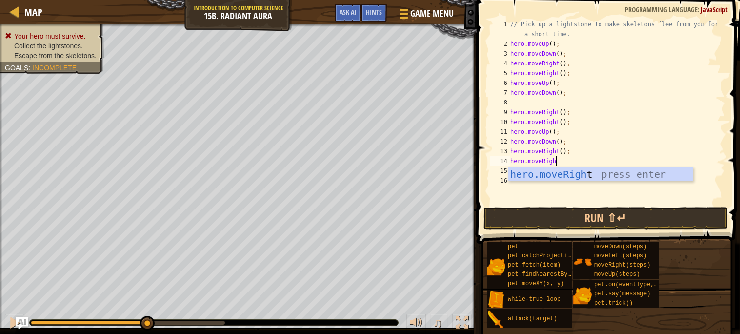
type textarea "hero.moveRight"
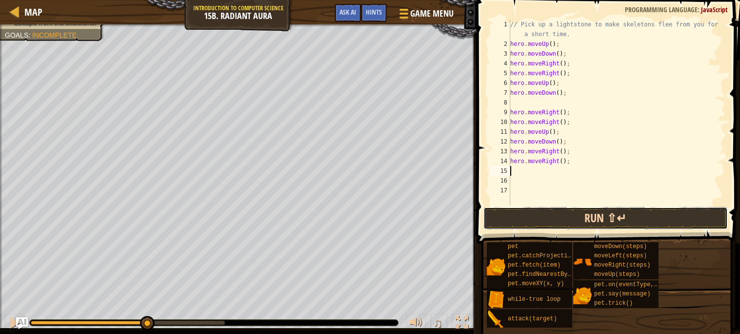
click at [517, 214] on button "Run ⇧↵" at bounding box center [605, 218] width 244 height 22
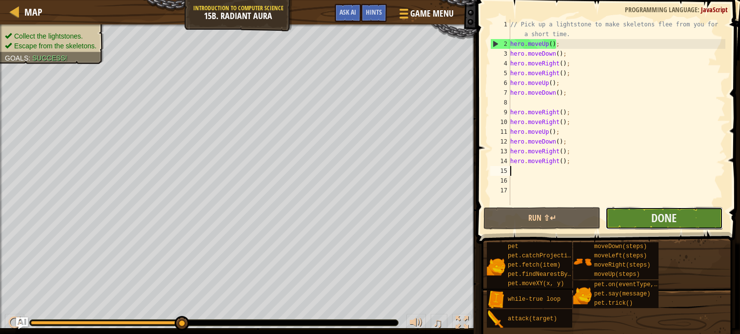
click at [624, 210] on button "Done" at bounding box center [663, 218] width 117 height 22
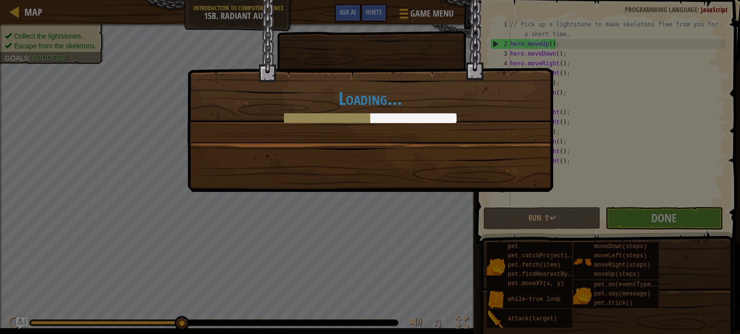
click at [322, 133] on div "Loading..." at bounding box center [370, 71] width 365 height 142
click at [567, 197] on div "Loading..." at bounding box center [370, 167] width 740 height 334
click at [633, 211] on div "Loading..." at bounding box center [370, 167] width 740 height 334
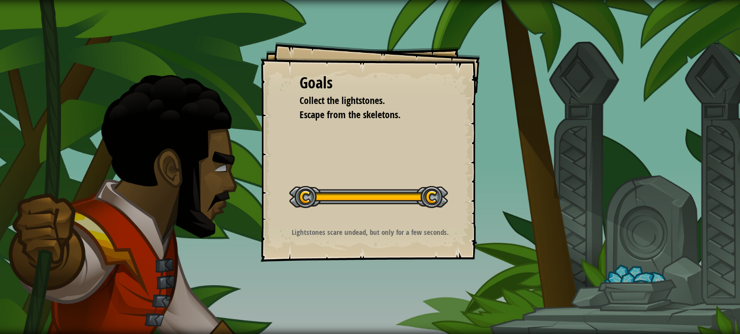
click at [431, 213] on div "Start Level" at bounding box center [368, 195] width 158 height 39
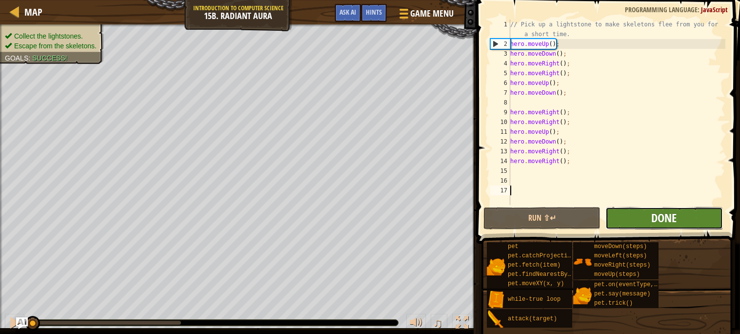
click at [659, 221] on span "Done" at bounding box center [663, 218] width 25 height 16
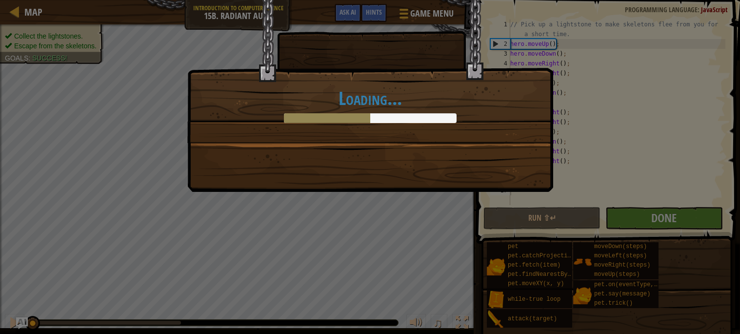
click at [173, 129] on div "Loading..." at bounding box center [370, 167] width 740 height 334
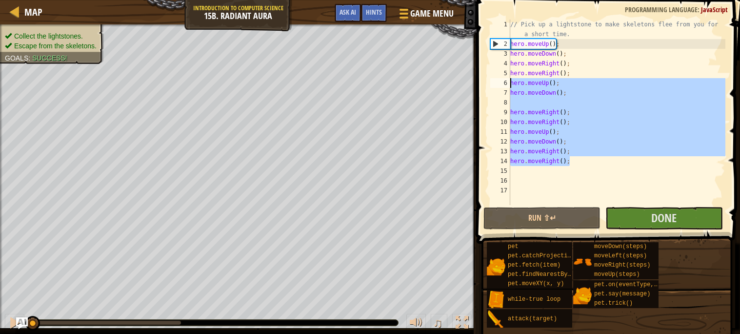
drag, startPoint x: 574, startPoint y: 157, endPoint x: 509, endPoint y: 81, distance: 99.6
click at [509, 81] on div "1 2 3 4 5 6 7 8 9 10 11 12 13 14 15 16 17 // Pick up a lightstone to make skele…" at bounding box center [606, 112] width 237 height 185
type textarea "hero.moveUp(); hero.moveDown();"
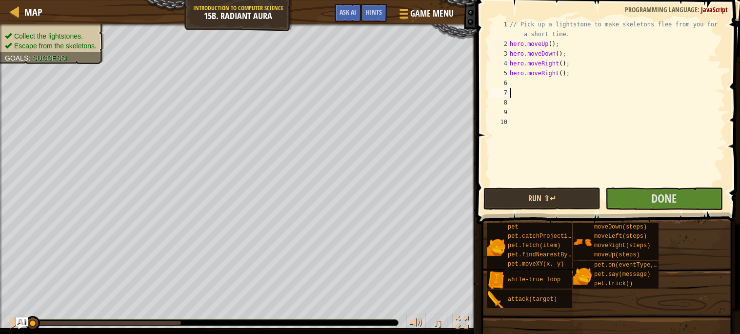
click at [523, 90] on div "// Pick up a lightstone to make skeletons flee from you for a short time. hero …" at bounding box center [617, 117] width 218 height 195
click at [565, 90] on div "// Pick up a lightstone to make skeletons flee from you for a short time. hero …" at bounding box center [617, 117] width 218 height 195
click at [562, 85] on div "// Pick up a lightstone to make skeletons flee from you for a short time. hero …" at bounding box center [617, 117] width 218 height 195
click at [555, 93] on div "// Pick up a lightstone to make skeletons flee from you for a short time. hero …" at bounding box center [617, 117] width 218 height 195
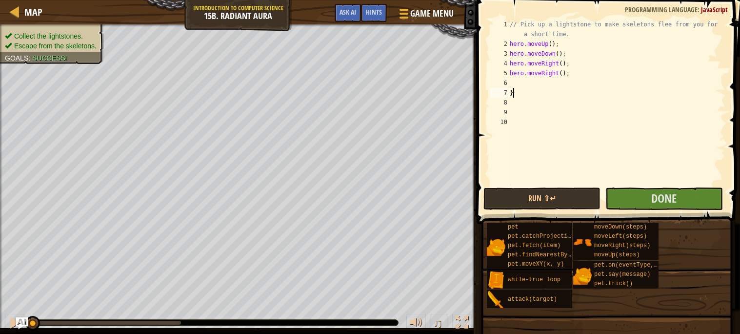
scroll to position [4, 0]
click at [511, 42] on div "// Pick up a lightstone to make skeletons flee from you for a short time. hero …" at bounding box center [617, 117] width 218 height 195
type textarea "hero.moveUp();"
click at [516, 40] on div "// Pick up a lightstone to make skeletons flee from you for a short time. hero …" at bounding box center [617, 117] width 218 height 195
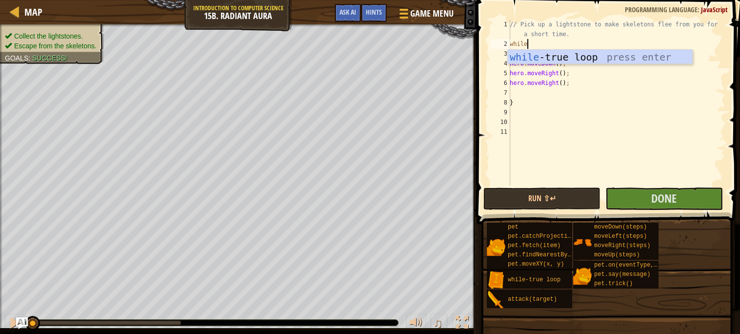
type textarea "whilee"
click at [555, 55] on div "while -tru e loop press enter" at bounding box center [600, 72] width 184 height 44
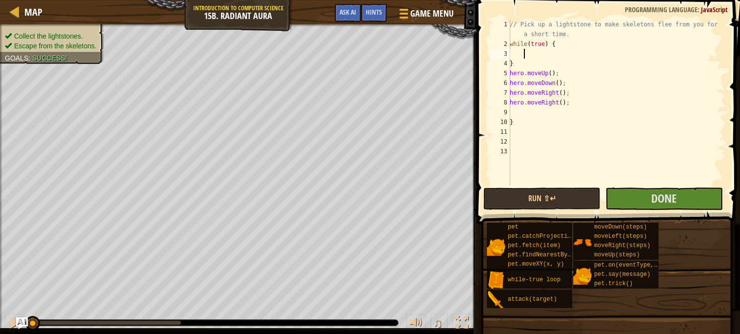
click at [537, 63] on div "// Pick up a lightstone to make skeletons flee from you for a short time. while…" at bounding box center [617, 117] width 218 height 195
type textarea "}"
click at [619, 198] on button "Done" at bounding box center [663, 198] width 117 height 22
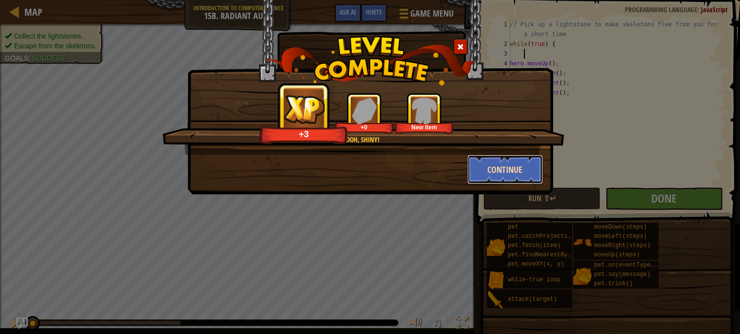
click at [527, 172] on button "Continue" at bounding box center [505, 169] width 76 height 29
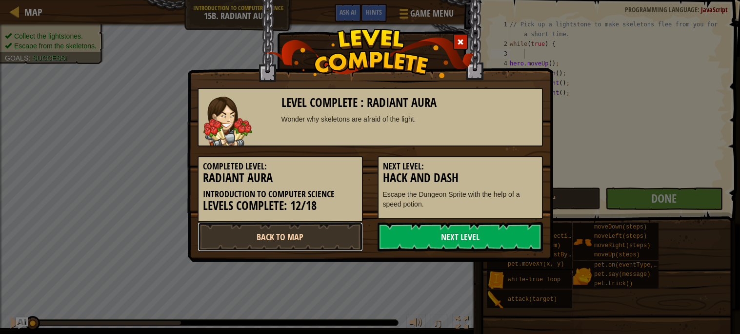
click at [257, 233] on link "Back to Map" at bounding box center [280, 236] width 165 height 29
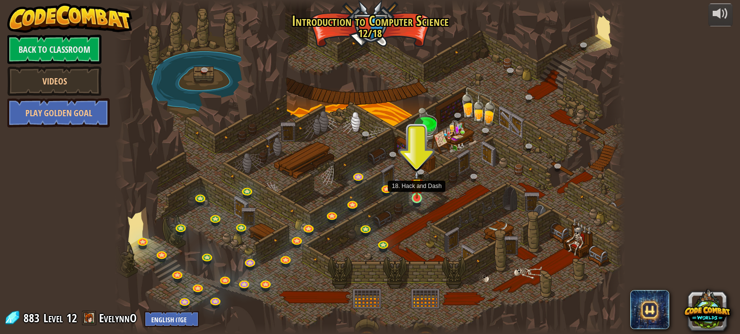
click at [417, 196] on img at bounding box center [417, 184] width 12 height 28
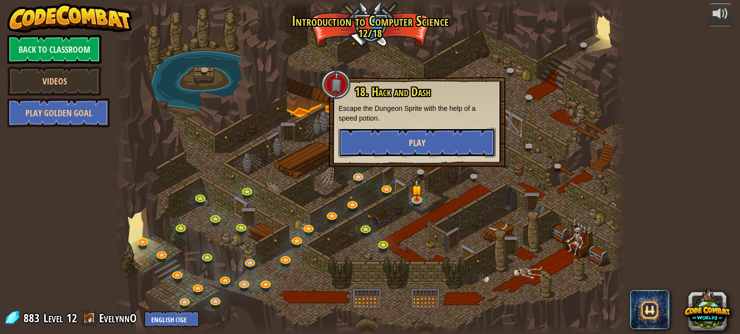
click at [433, 140] on button "Play" at bounding box center [416, 142] width 157 height 29
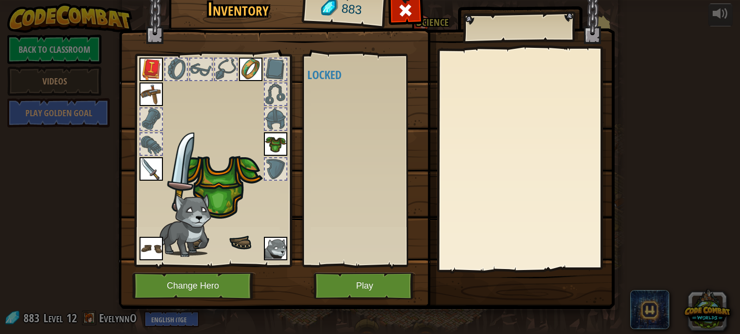
click at [433, 140] on img at bounding box center [367, 132] width 496 height 354
click at [386, 281] on button "Play" at bounding box center [365, 285] width 102 height 27
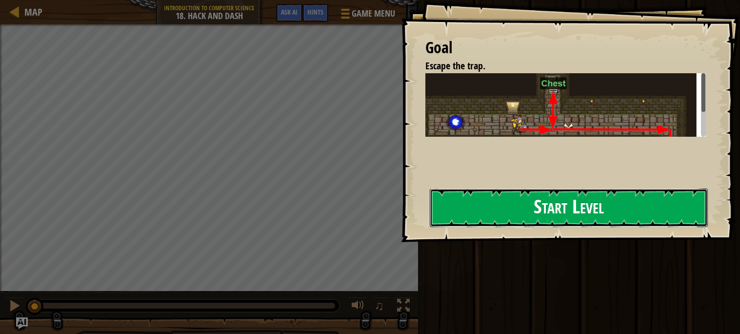
click at [524, 189] on button "Start Level" at bounding box center [569, 207] width 278 height 39
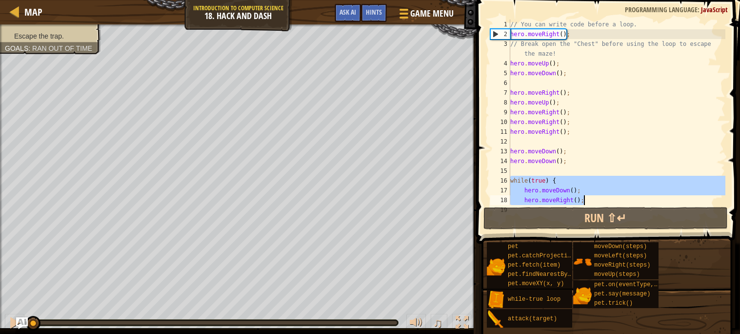
drag, startPoint x: 511, startPoint y: 178, endPoint x: 590, endPoint y: 198, distance: 81.5
click at [590, 198] on div "// You can write code before a loop. hero . moveRight ( ) ; // Break open the "…" at bounding box center [616, 122] width 217 height 205
type textarea "hero.moveDown(); hero.moveRight();"
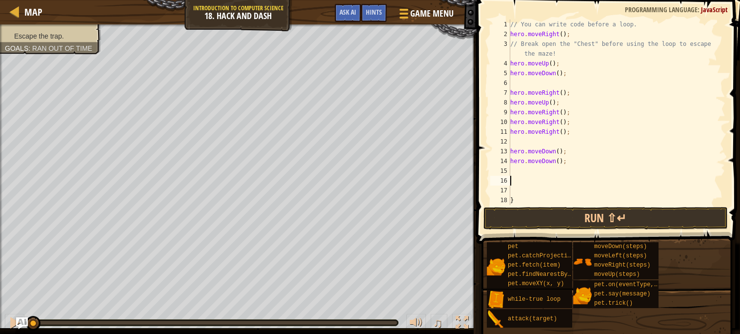
click at [544, 199] on div "// You can write code before a loop. hero . moveRight ( ) ; // Break open the "…" at bounding box center [616, 122] width 217 height 205
type textarea "}"
click at [534, 216] on button "Run ⇧↵" at bounding box center [605, 218] width 244 height 22
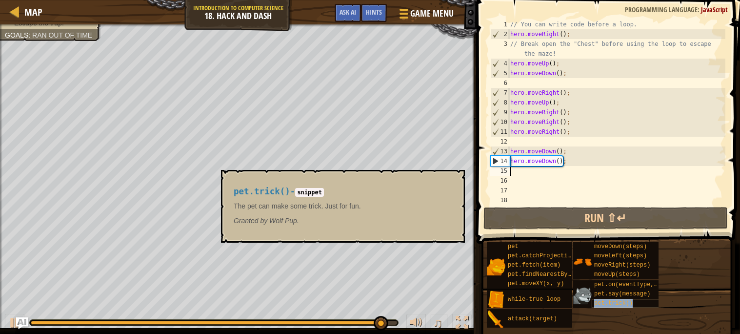
click at [609, 304] on span "pet.trick()" at bounding box center [613, 302] width 39 height 7
click at [636, 302] on div "pet.trick()" at bounding box center [629, 302] width 74 height 9
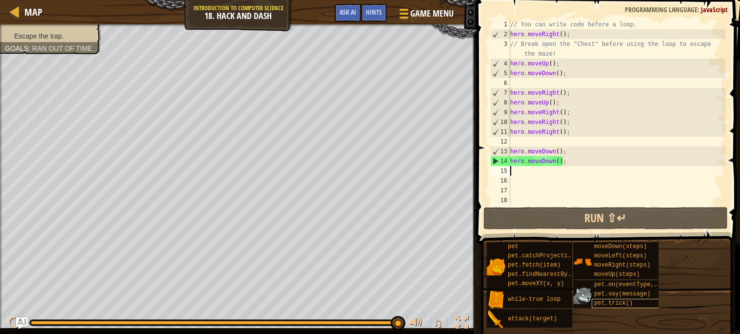
click at [636, 302] on div "pet.trick()" at bounding box center [629, 302] width 74 height 9
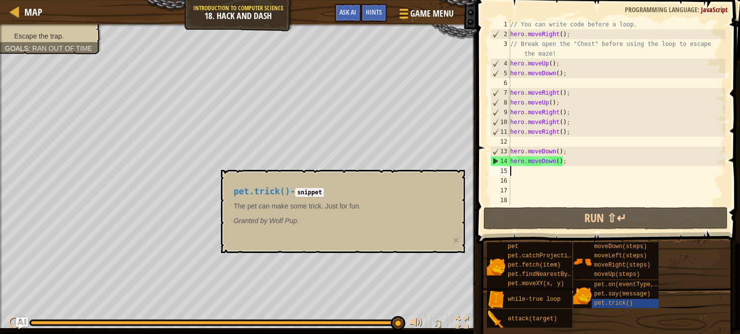
click at [523, 168] on div "// You can write code before a loop. hero . moveRight ( ) ; // Break open the "…" at bounding box center [616, 122] width 217 height 205
click at [626, 311] on div "pet pet.catchProjectile(arrow) pet.fetch(item) pet.findNearestByType(type) pet.…" at bounding box center [609, 284] width 247 height 86
click at [630, 307] on div "pet.trick()" at bounding box center [629, 302] width 74 height 9
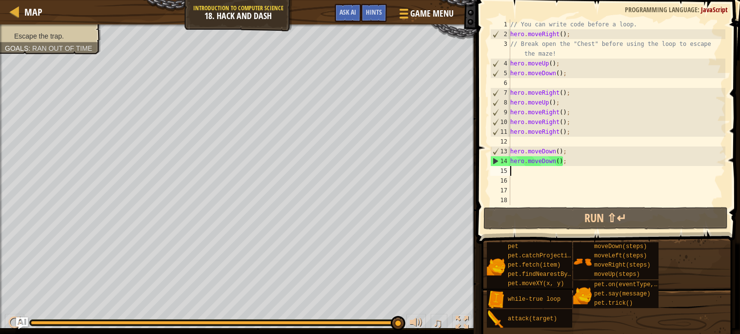
scroll to position [4, 0]
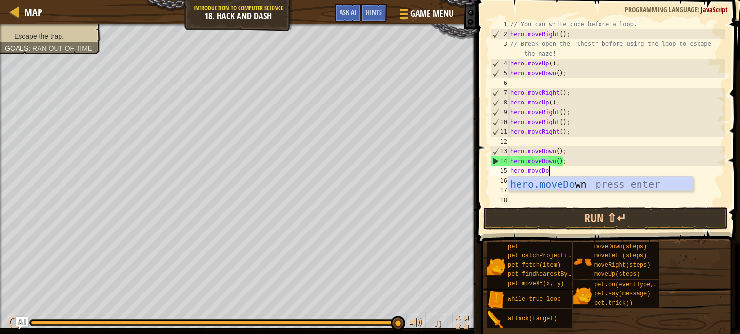
type textarea "hero.moveDown"
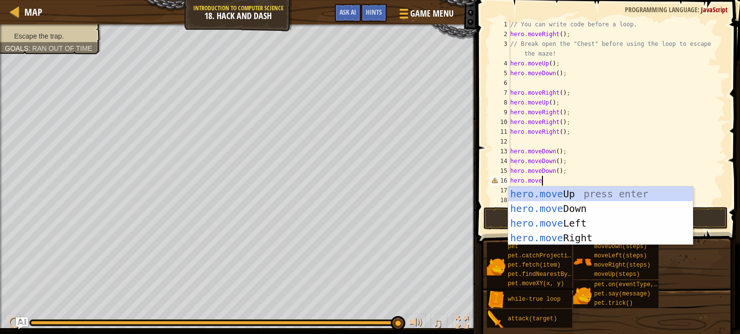
scroll to position [4, 2]
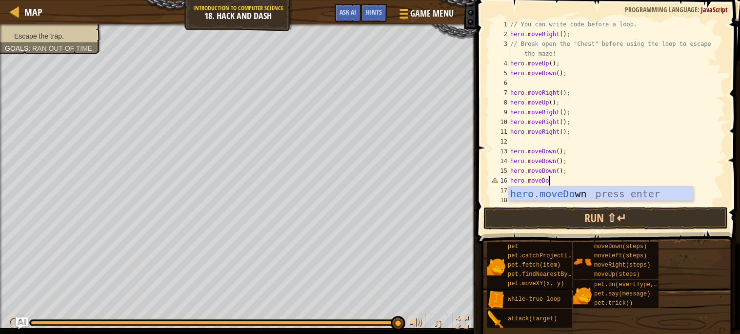
type textarea "hero.moveDown"
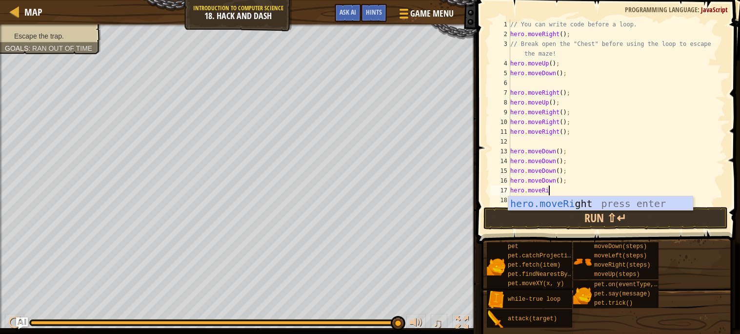
scroll to position [4, 3]
type textarea "hero.moveRight"
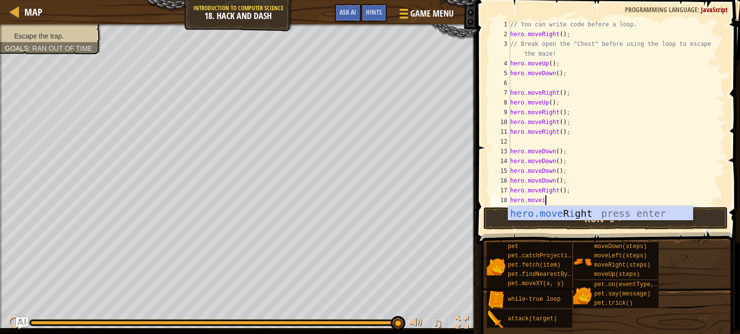
type textarea "hero.moveight"
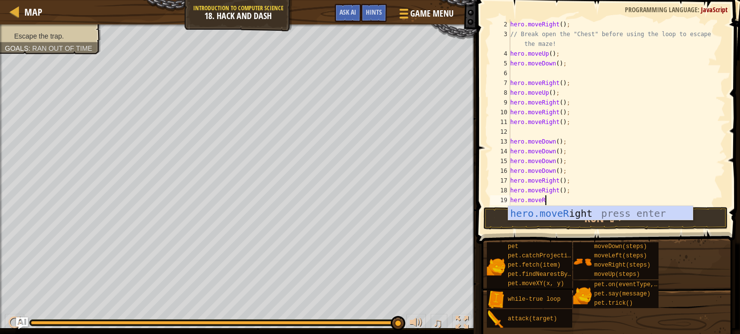
scroll to position [4, 3]
type textarea "hero.moveRight"
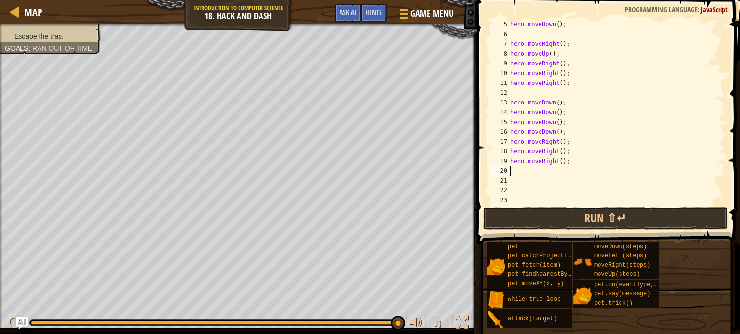
scroll to position [48, 0]
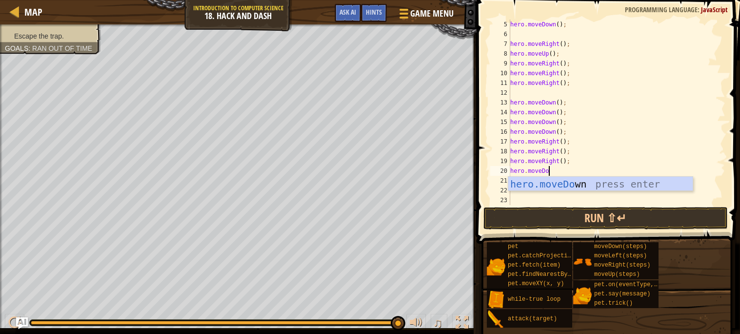
type textarea "hero.moveDown"
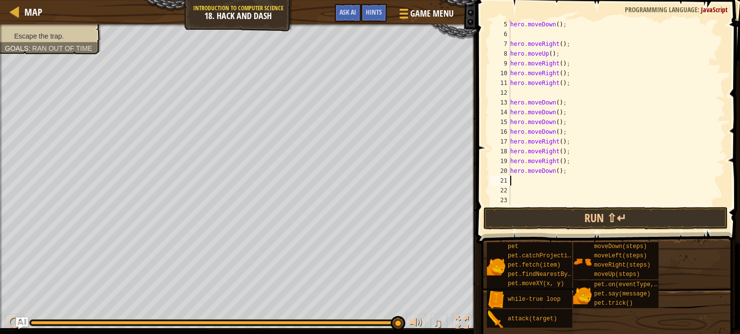
scroll to position [4, 0]
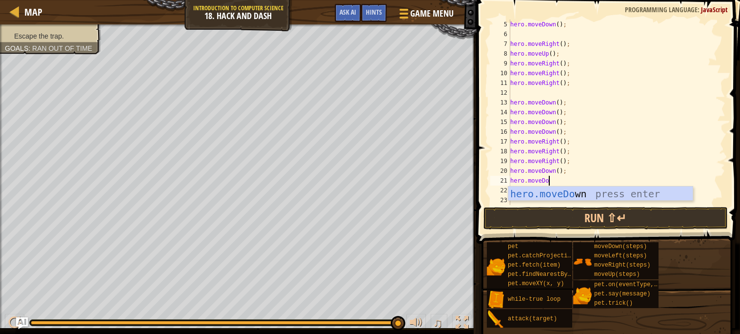
type textarea "hero.moveDown"
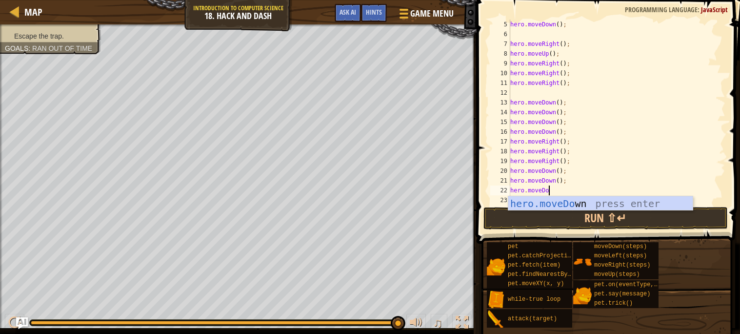
type textarea "hero.moveDown"
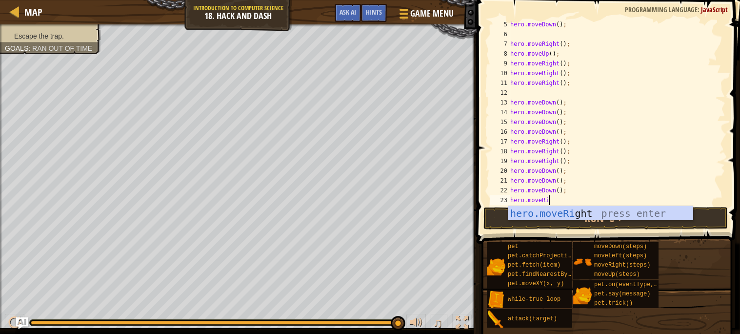
scroll to position [4, 3]
type textarea "hero.moveRight"
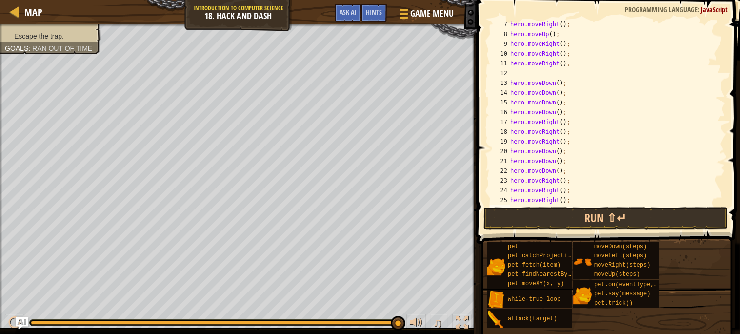
scroll to position [4, 0]
click at [575, 198] on div "hero . moveRight ( ) ; hero . moveUp ( ) ; hero . moveRight ( ) ; hero . moveRi…" at bounding box center [616, 122] width 217 height 205
type textarea "hero.moveRight();"
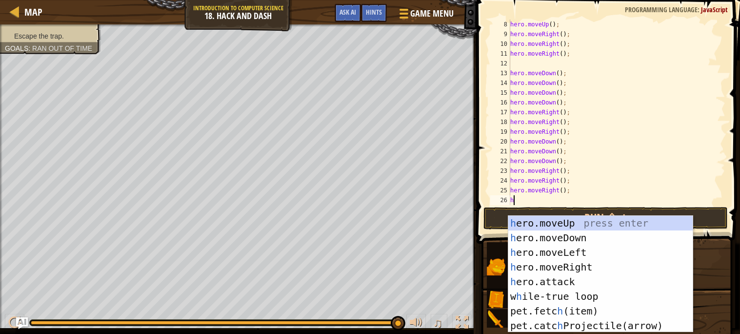
scroll to position [78, 0]
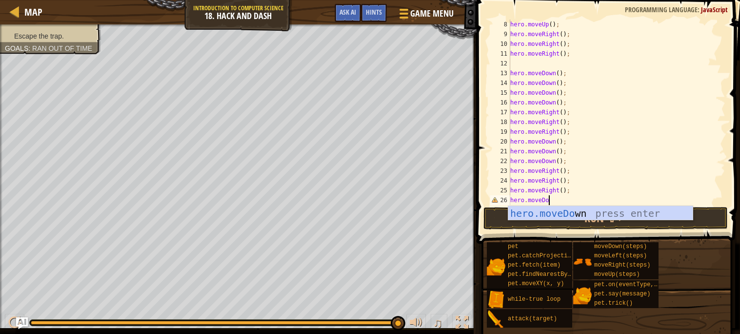
type textarea "hero.moveDown"
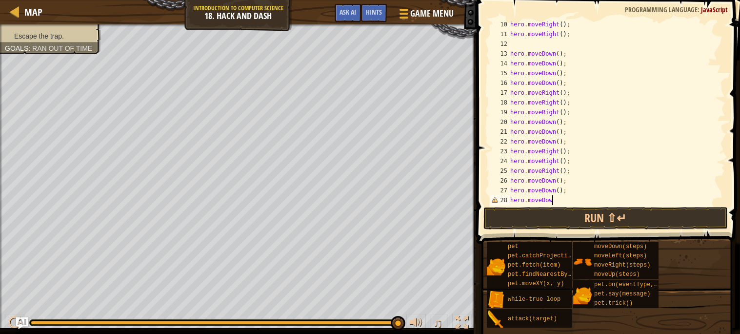
type textarea "hero.moveDown"
click at [607, 220] on button "Run ⇧↵" at bounding box center [605, 218] width 244 height 22
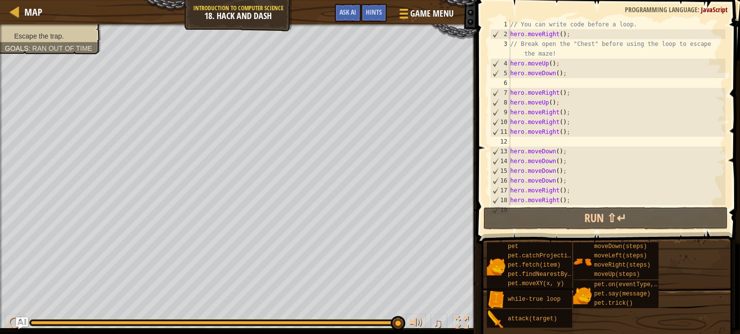
click at [476, 263] on div "Map Introduction to Computer Science 18. Hack and Dash Game Menu Done Hints Ask…" at bounding box center [370, 167] width 740 height 334
click at [442, 314] on div "Escape the trap. Goals : Ran out of time ♫ Illia 97 x: 123 y: 38 x: 123 y: 38 a…" at bounding box center [370, 178] width 740 height 309
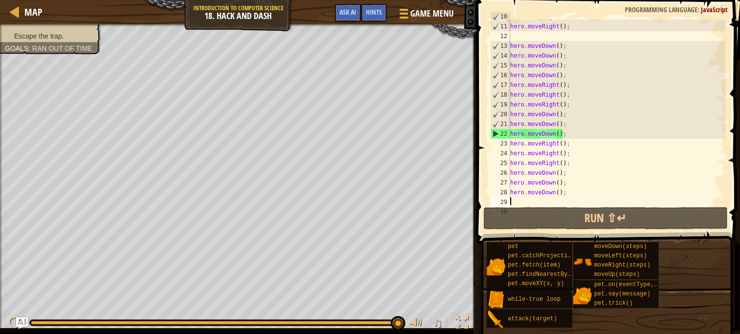
scroll to position [106, 0]
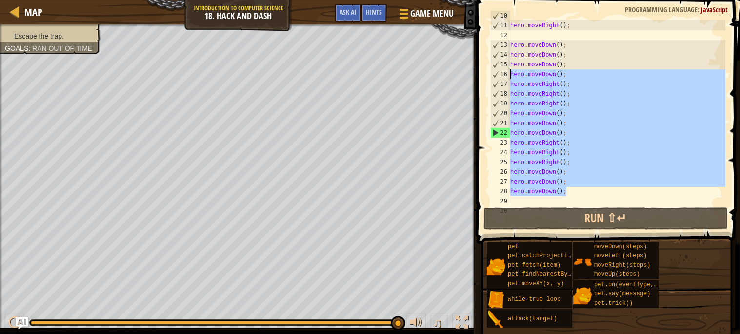
drag, startPoint x: 581, startPoint y: 191, endPoint x: 497, endPoint y: 77, distance: 141.2
click at [497, 77] on div "10 11 12 13 14 15 16 17 18 19 20 21 22 23 24 25 26 27 28 29 30 hero . moveRight…" at bounding box center [606, 112] width 237 height 185
type textarea "hero.moveDown(); hero.moveRight();"
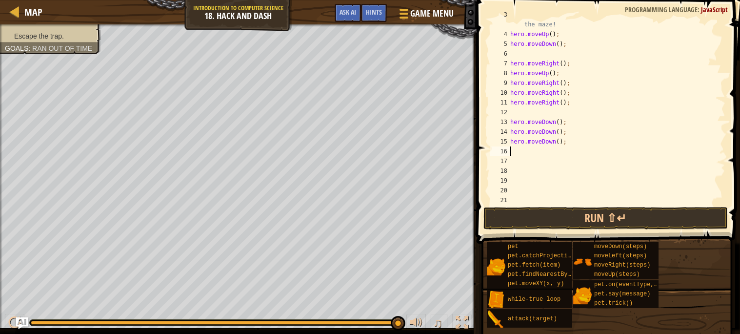
scroll to position [0, 0]
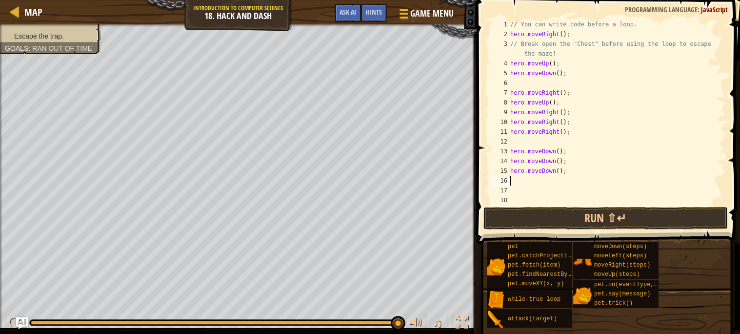
click at [511, 112] on div "// You can write code before a loop. hero . moveRight ( ) ; // Break open the "…" at bounding box center [616, 122] width 217 height 205
type textarea "hero.moveRight();"
click at [513, 110] on div "// You can write code before a loop. hero . moveRight ( ) ; // Break open the "…" at bounding box center [616, 122] width 217 height 205
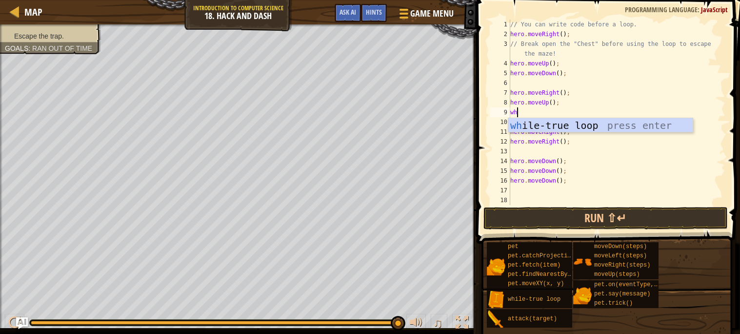
scroll to position [4, 0]
click at [540, 133] on div "// You can write code before a loop. hero . moveRight ( ) ; // Break open the "…" at bounding box center [616, 122] width 217 height 205
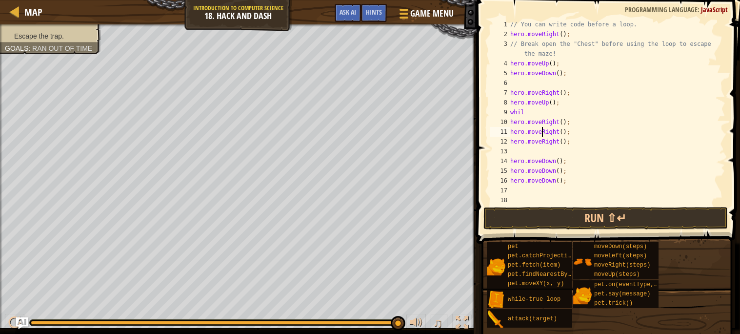
click at [531, 110] on div "// You can write code before a loop. hero . moveRight ( ) ; // Break open the "…" at bounding box center [616, 122] width 217 height 205
type textarea "while"
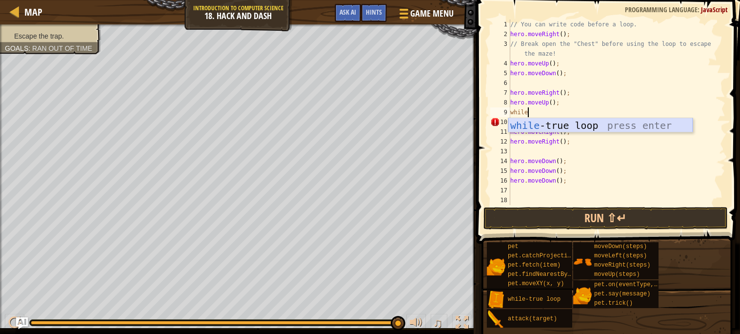
click at [543, 126] on div "while -true loop press enter" at bounding box center [600, 140] width 184 height 44
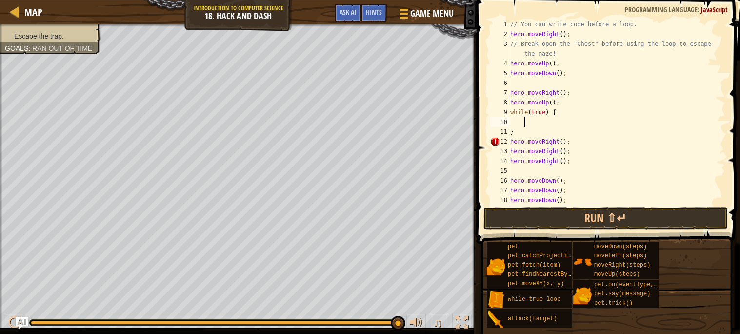
click at [538, 128] on div "// You can write code before a loop. hero . moveRight ( ) ; // Break open the "…" at bounding box center [616, 122] width 217 height 205
type textarea "}"
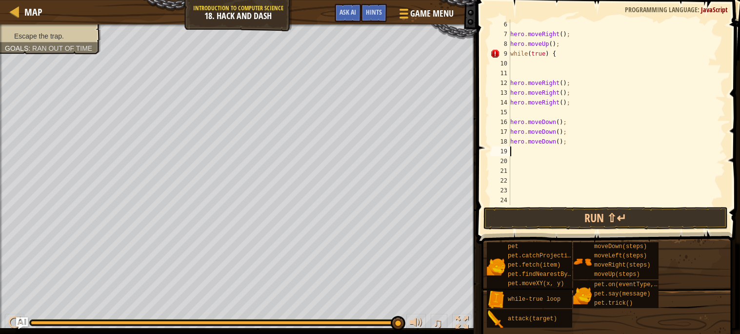
click at [519, 150] on div "hero . moveRight ( ) ; hero . moveUp ( ) ; while ( true ) { hero . moveRight ( …" at bounding box center [616, 122] width 217 height 205
click at [556, 210] on button "Run ⇧↵" at bounding box center [605, 218] width 244 height 22
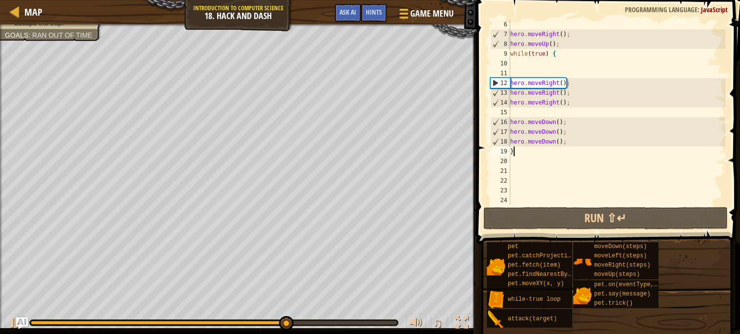
click at [558, 142] on div "hero . moveRight ( ) ; hero . moveUp ( ) ; while ( true ) { hero . moveRight ( …" at bounding box center [616, 122] width 217 height 205
type textarea "hero.moveDown();"
click at [575, 140] on div "hero . moveRight ( ) ; hero . moveUp ( ) ; while ( true ) { hero . moveRight ( …" at bounding box center [616, 122] width 217 height 205
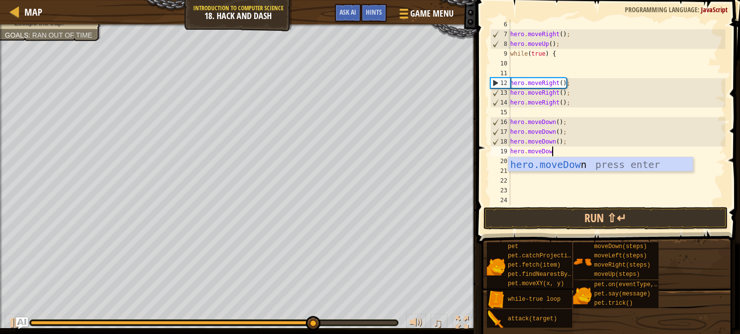
type textarea "hero.moveDown"
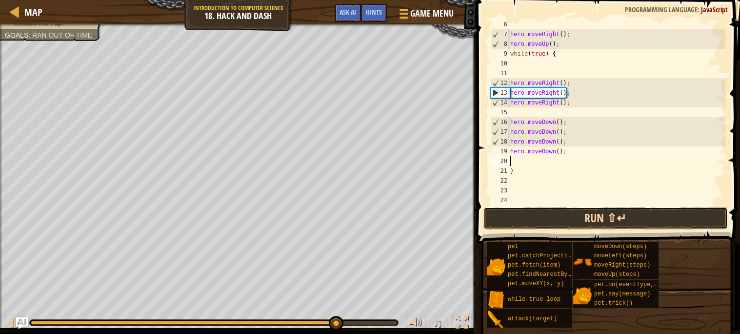
click at [619, 226] on button "Run ⇧↵" at bounding box center [605, 218] width 244 height 22
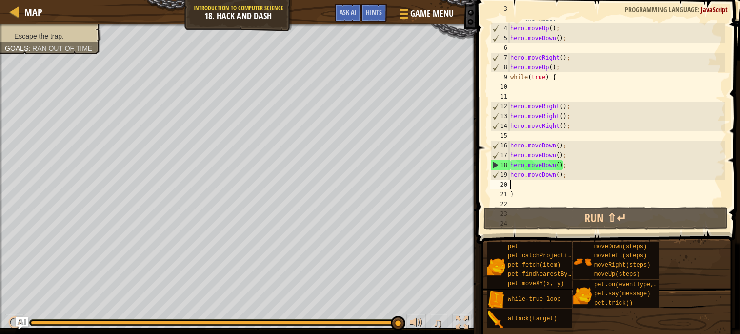
scroll to position [39, 0]
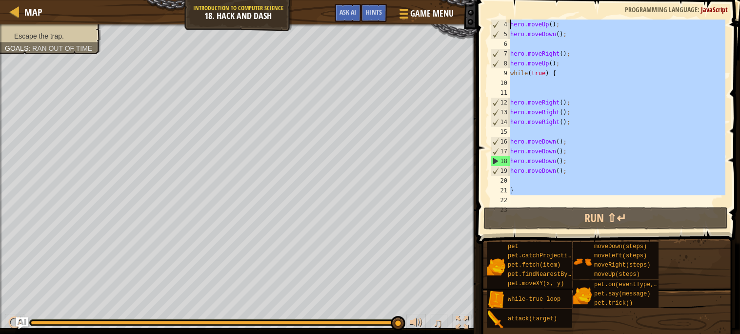
drag, startPoint x: 551, startPoint y: 199, endPoint x: 499, endPoint y: 18, distance: 188.6
click at [499, 18] on div "4 5 6 7 8 9 10 11 12 13 14 15 16 17 18 19 20 21 22 23 hero . moveUp ( ) ; hero …" at bounding box center [607, 141] width 266 height 272
type textarea "// You can write code before a loop. hero.moveRight();"
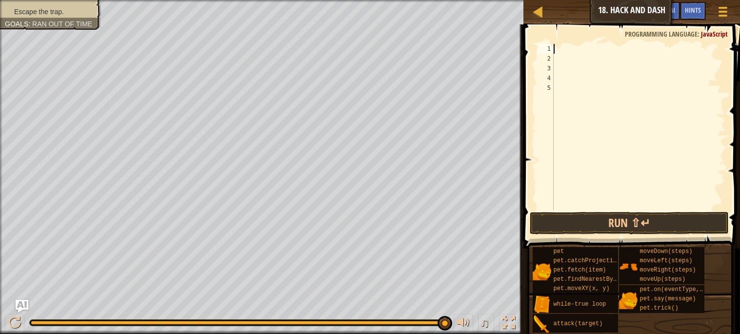
click at [22, 304] on img "Ask AI" at bounding box center [22, 305] width 13 height 13
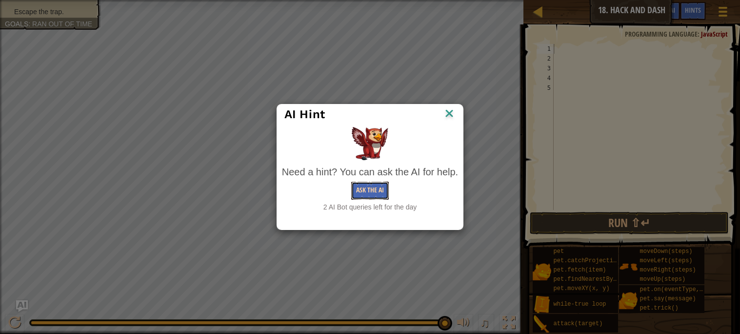
click at [383, 191] on button "Ask the AI" at bounding box center [370, 190] width 38 height 18
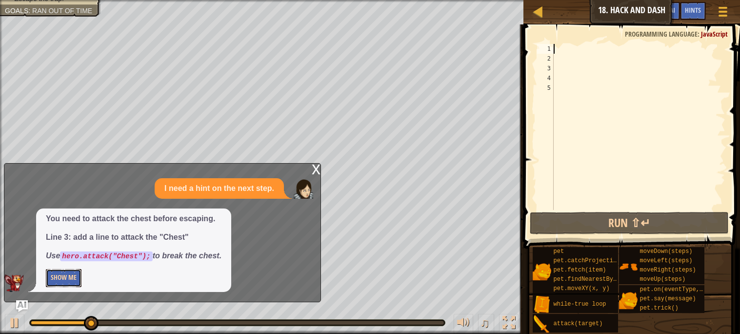
click at [76, 273] on button "Show Me" at bounding box center [64, 278] width 36 height 18
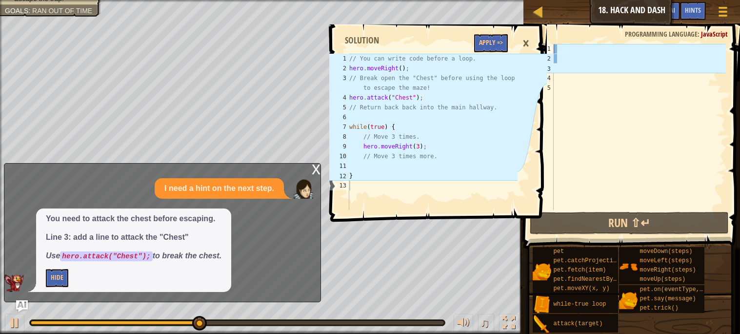
click at [578, 60] on div at bounding box center [639, 136] width 174 height 185
click at [569, 54] on div at bounding box center [639, 136] width 174 height 185
click at [569, 47] on div at bounding box center [639, 136] width 174 height 185
